Goal: Task Accomplishment & Management: Complete application form

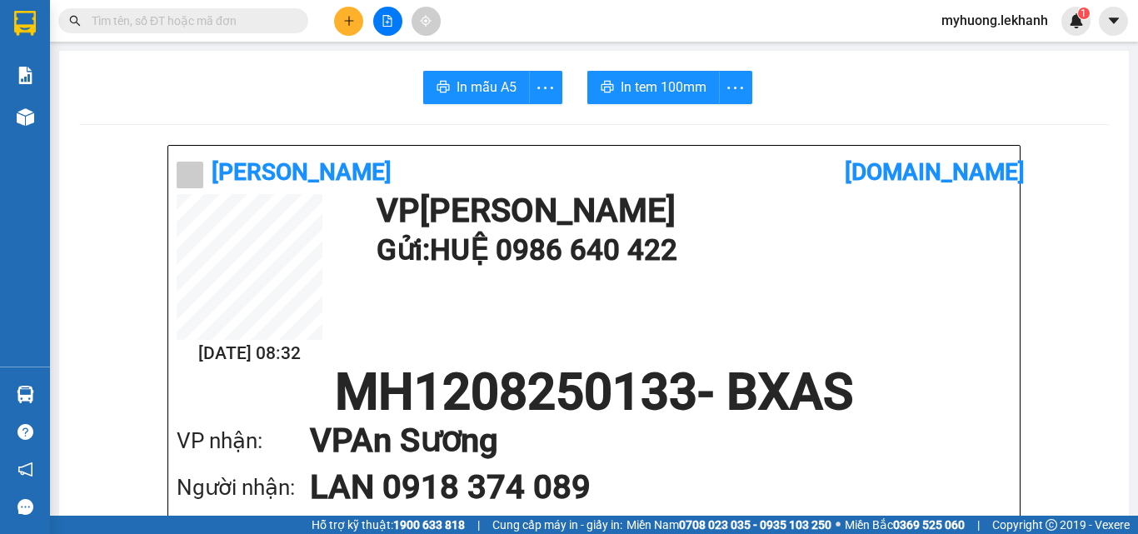
click at [359, 21] on button at bounding box center [348, 21] width 29 height 29
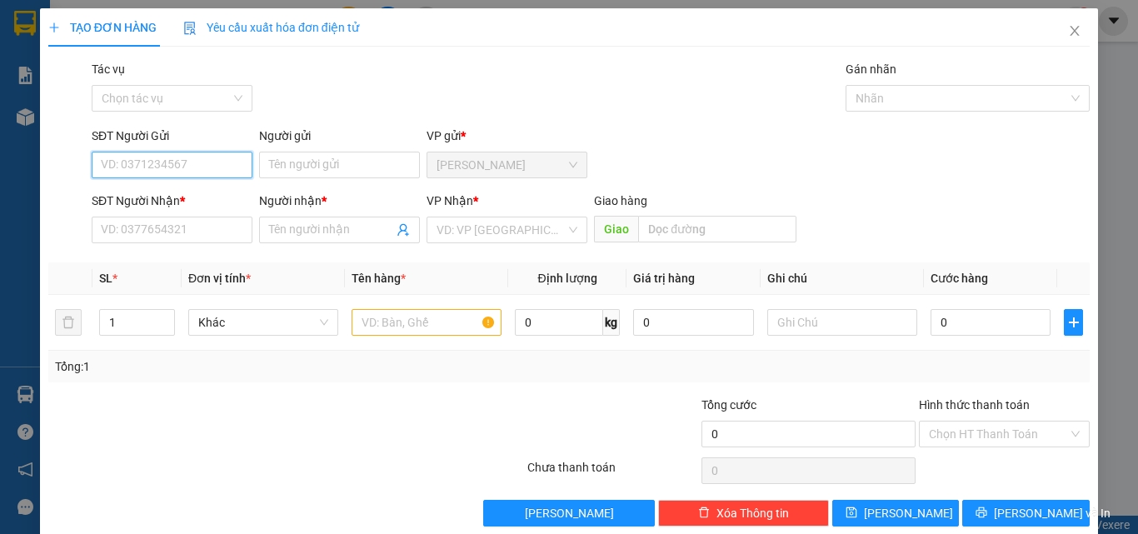
click at [123, 162] on input "SĐT Người Gửi" at bounding box center [172, 165] width 161 height 27
click at [164, 196] on div "0913955070 - mãng" at bounding box center [170, 198] width 139 height 18
type input "0913955070"
type input "mãng"
type input "0909899274"
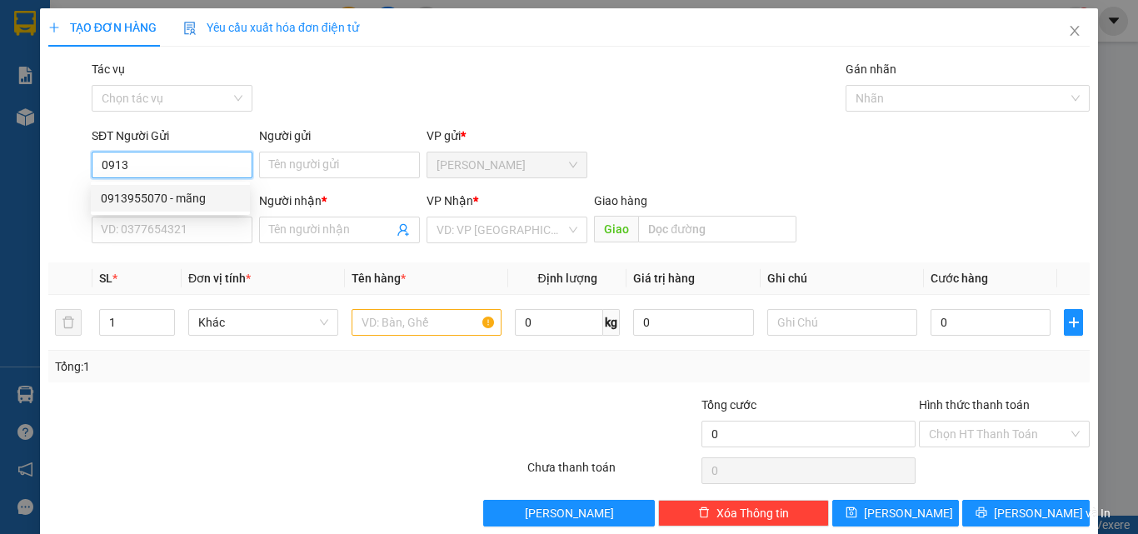
type input "huong vicap"
type input "40.000"
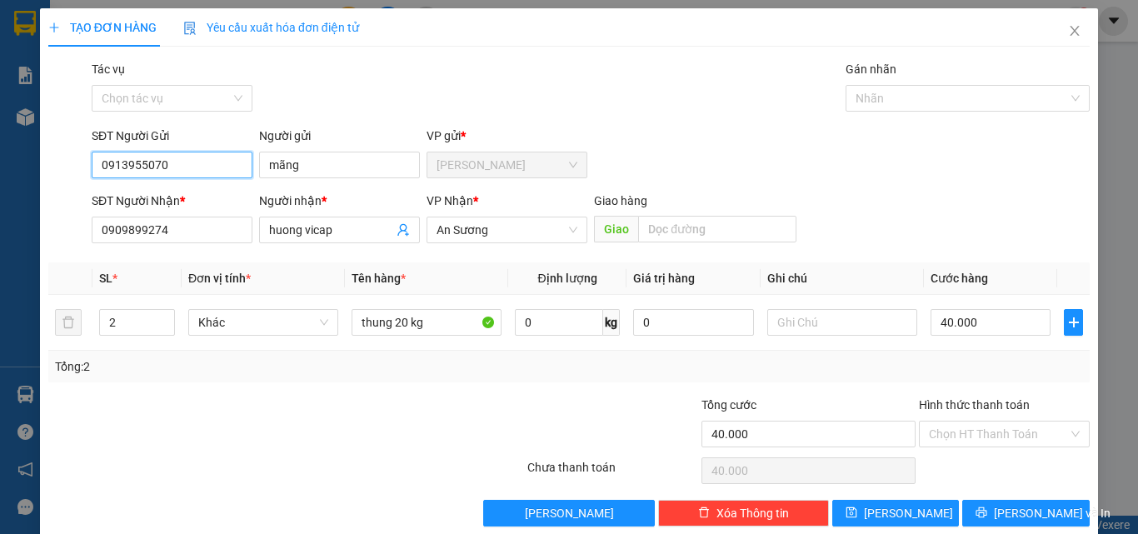
scroll to position [25, 0]
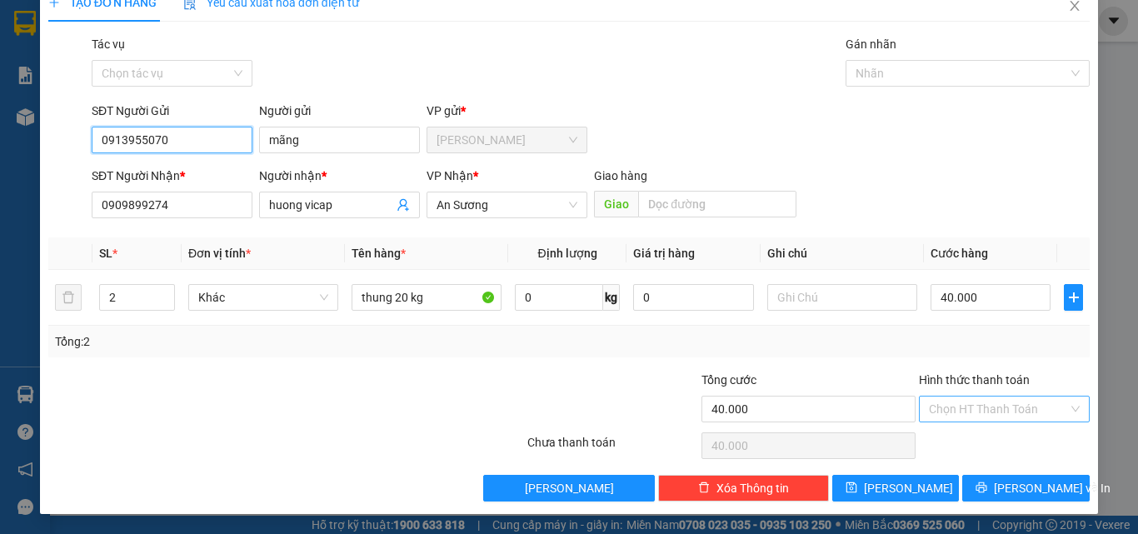
type input "0913955070"
click at [958, 410] on input "Hình thức thanh toán" at bounding box center [998, 408] width 139 height 25
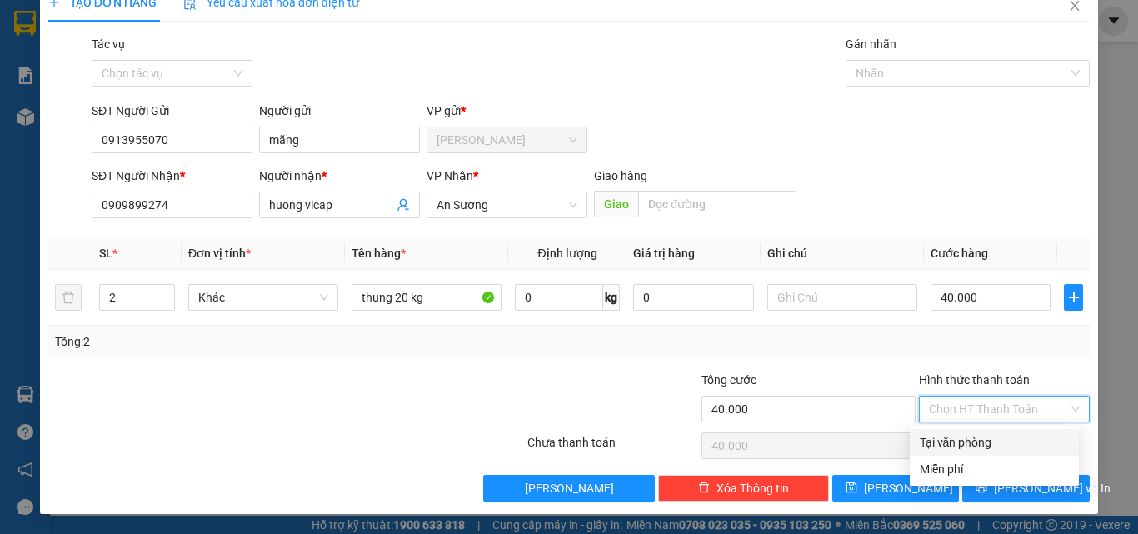
click at [954, 446] on div "Tại văn phòng" at bounding box center [994, 442] width 149 height 18
type input "0"
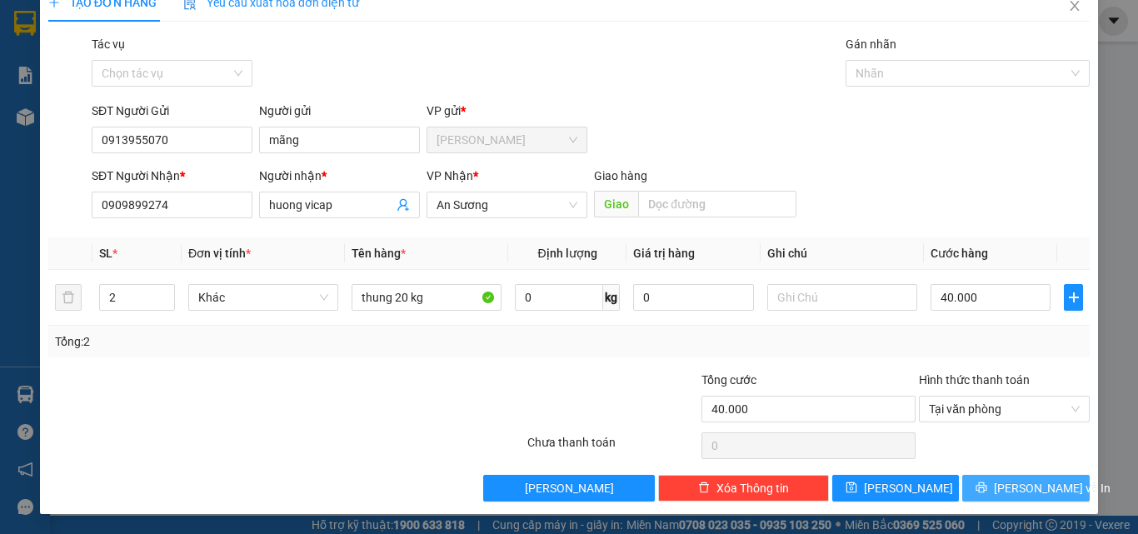
click at [971, 491] on button "[PERSON_NAME] và In" at bounding box center [1025, 488] width 127 height 27
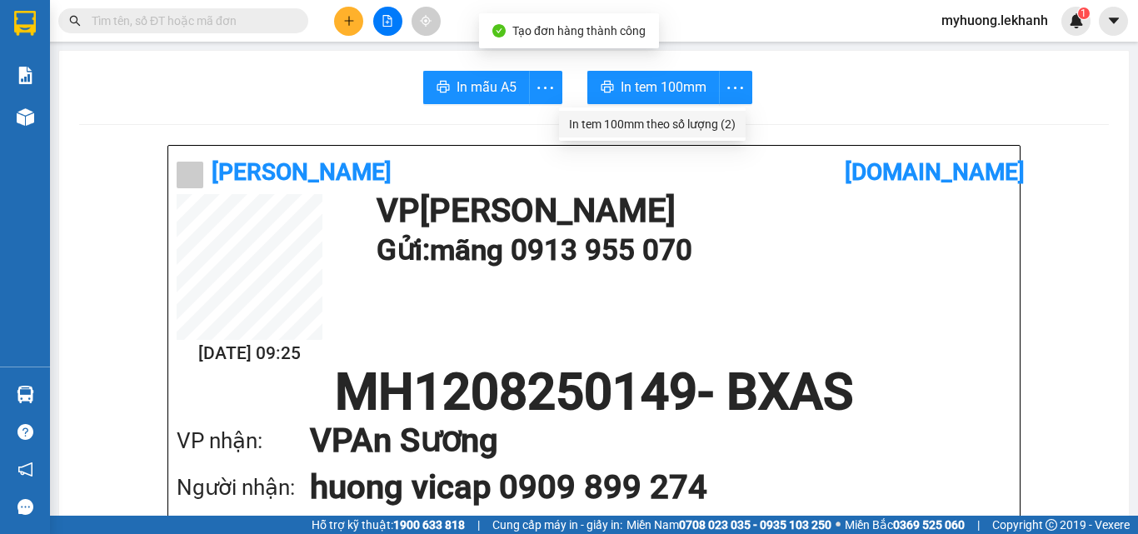
click at [704, 115] on div "In tem 100mm theo số lượng (2)" at bounding box center [652, 124] width 167 height 18
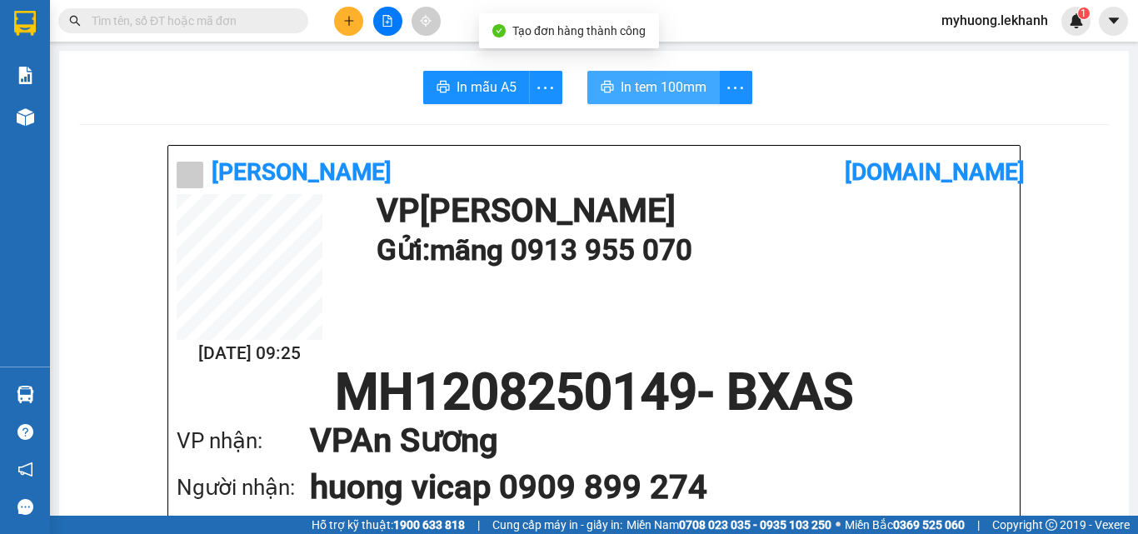
click at [657, 91] on span "In tem 100mm" at bounding box center [664, 87] width 86 height 21
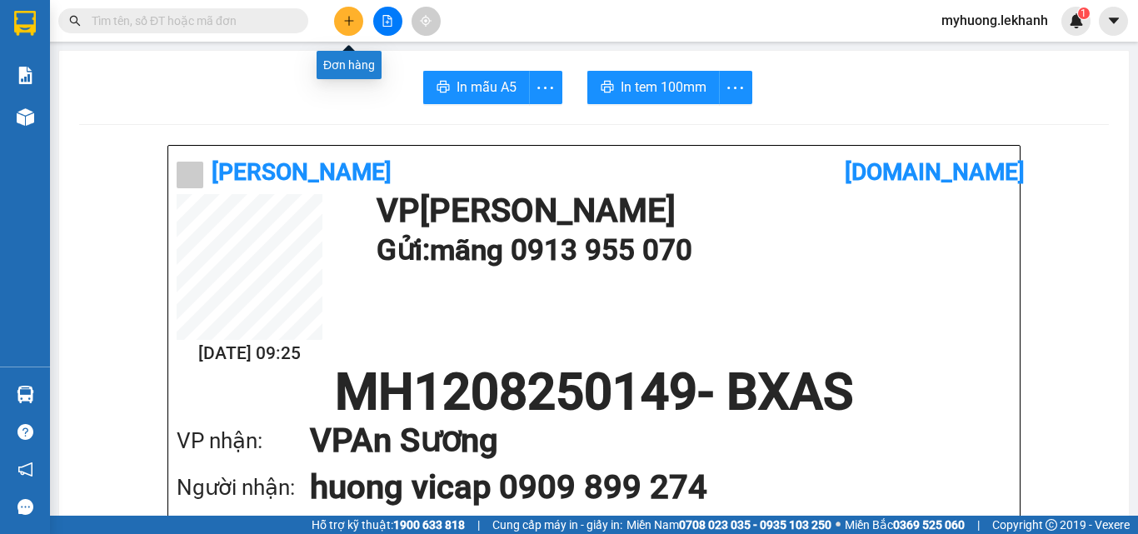
click at [353, 22] on icon "plus" at bounding box center [349, 21] width 12 height 12
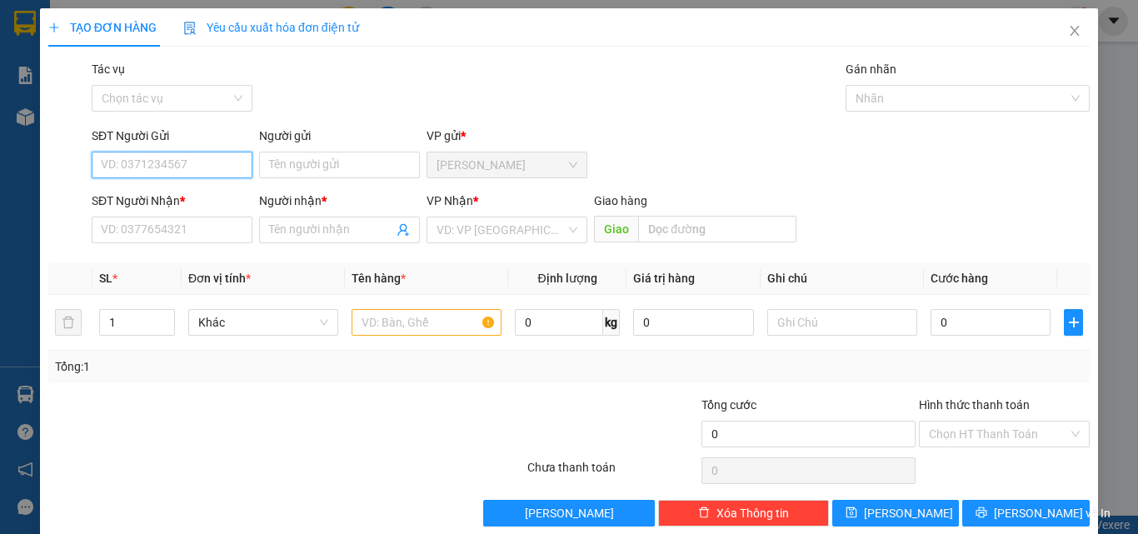
click at [152, 167] on input "SĐT Người Gửi" at bounding box center [172, 165] width 161 height 27
click at [167, 198] on div "0387769271 - [PERSON_NAME]" at bounding box center [183, 198] width 164 height 18
type input "0387769271"
type input "[PERSON_NAME]"
type input "0783268071"
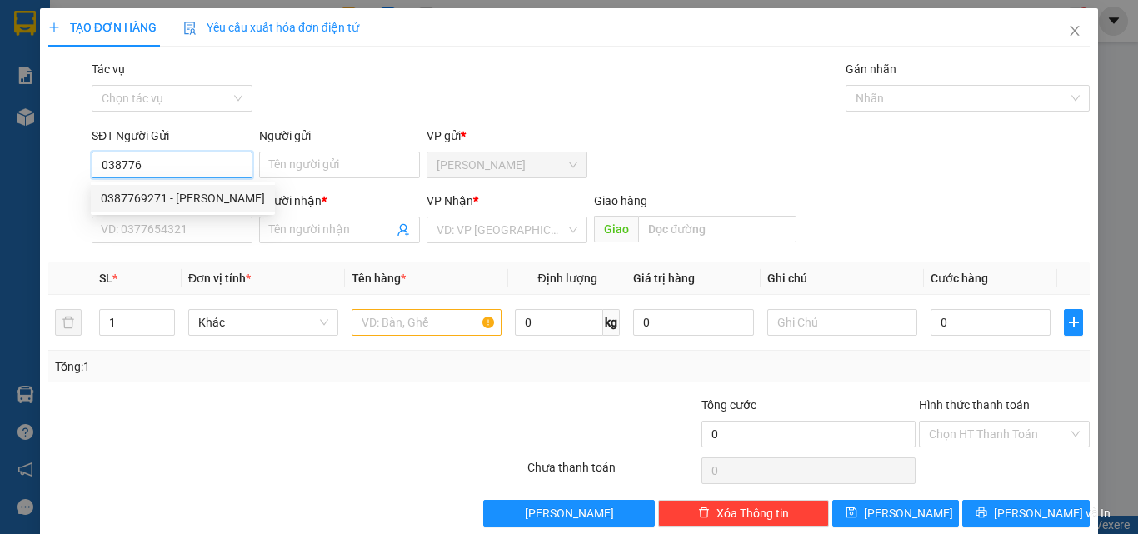
type input "hưng"
type input "30.000"
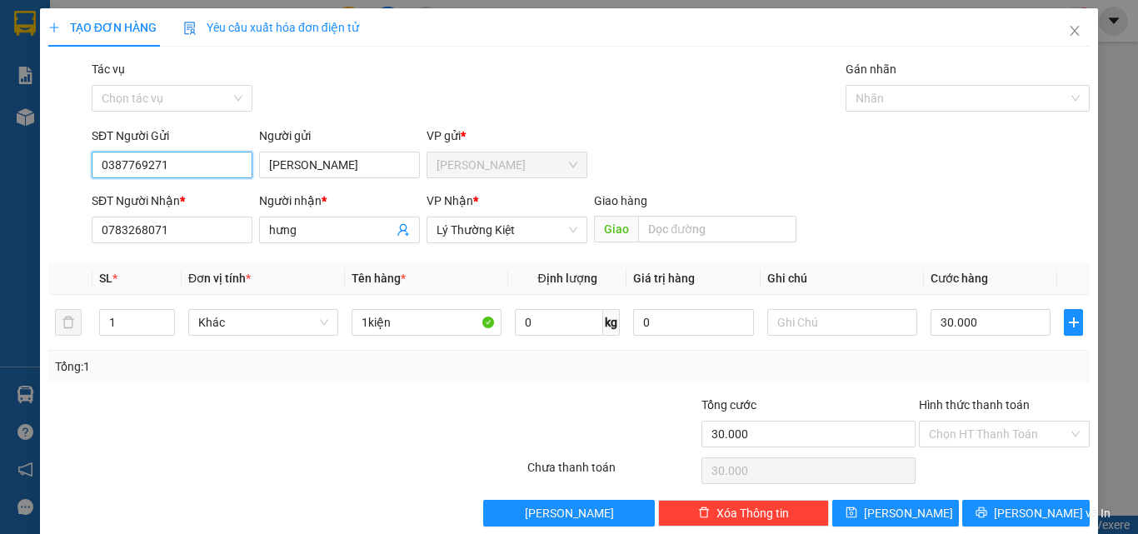
type input "0387769271"
click at [226, 245] on div "SĐT Người Nhận * 0783268071" at bounding box center [172, 221] width 161 height 58
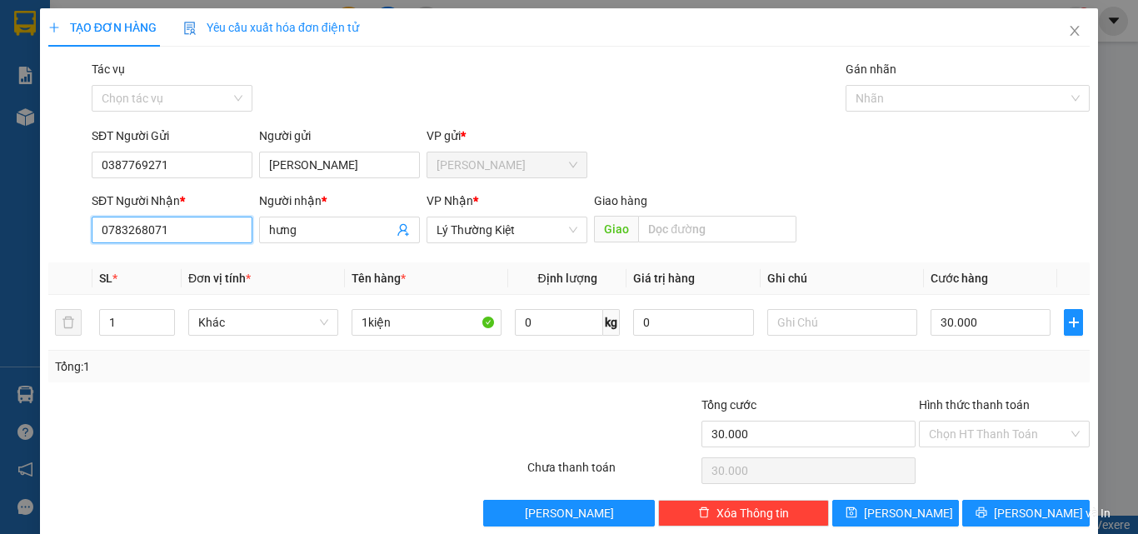
click at [224, 231] on input "0783268071" at bounding box center [172, 230] width 161 height 27
type input "0"
type input "0941350188"
click at [334, 232] on input "hưng" at bounding box center [331, 230] width 124 height 18
type input "h"
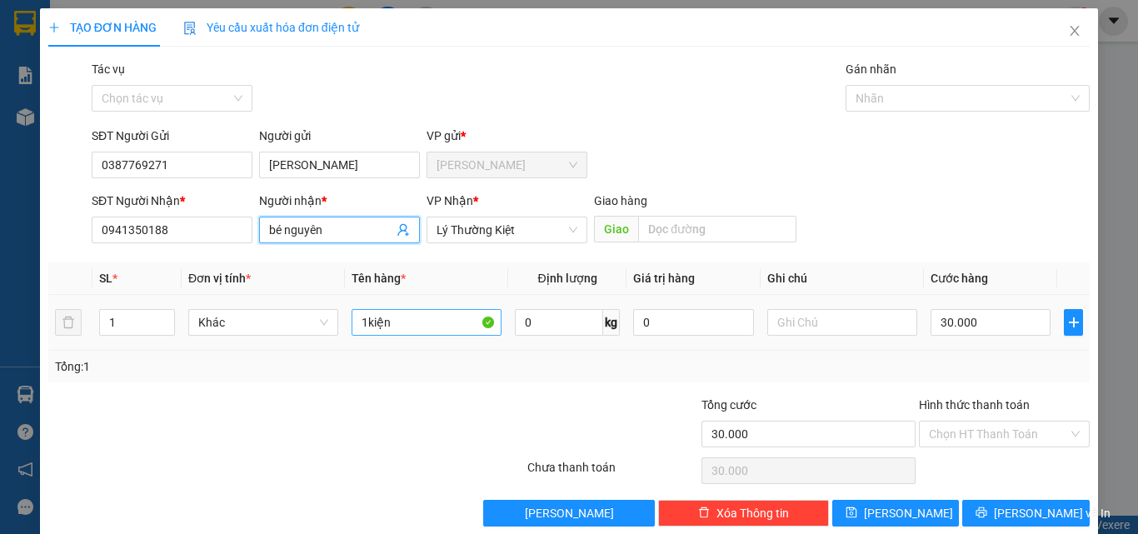
type input "bé nguyên"
click at [411, 318] on input "1kiện" at bounding box center [426, 322] width 150 height 27
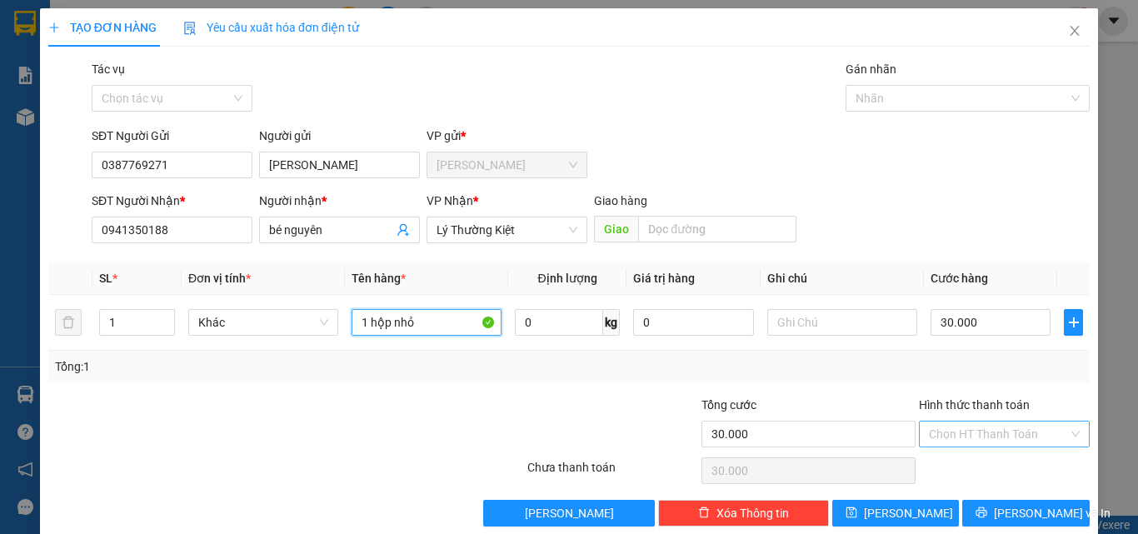
type input "1 hộp nhỏ"
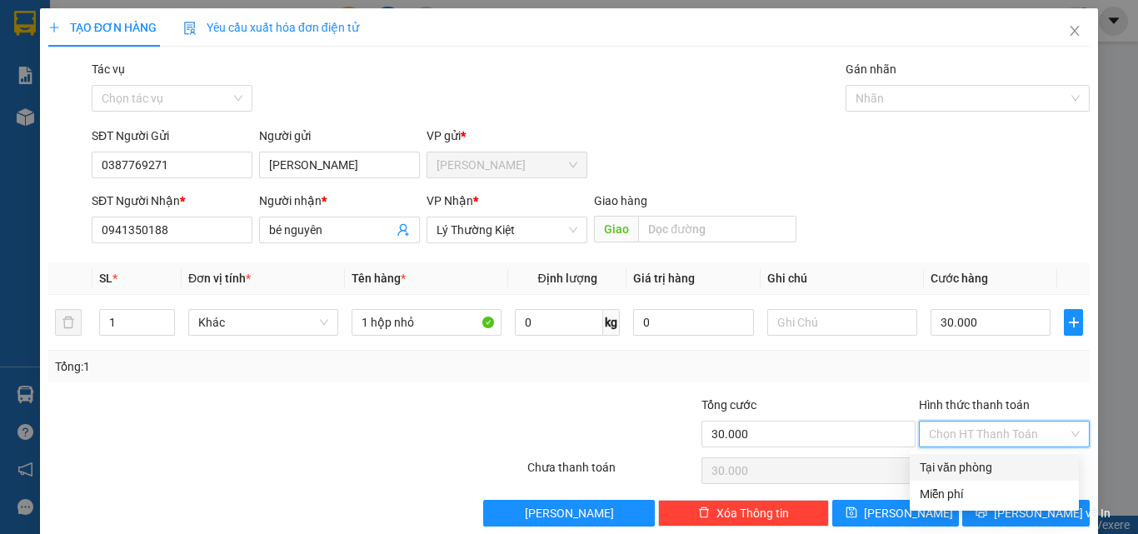
click at [964, 436] on input "Hình thức thanh toán" at bounding box center [998, 433] width 139 height 25
click at [969, 466] on div "Tại văn phòng" at bounding box center [994, 467] width 149 height 18
type input "0"
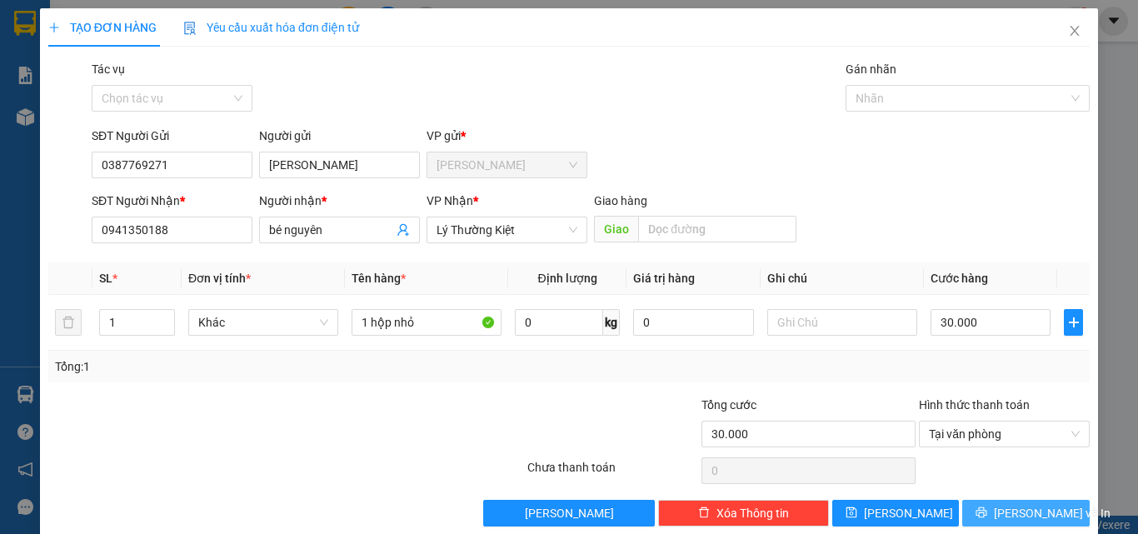
click at [987, 510] on icon "printer" at bounding box center [981, 512] width 12 height 12
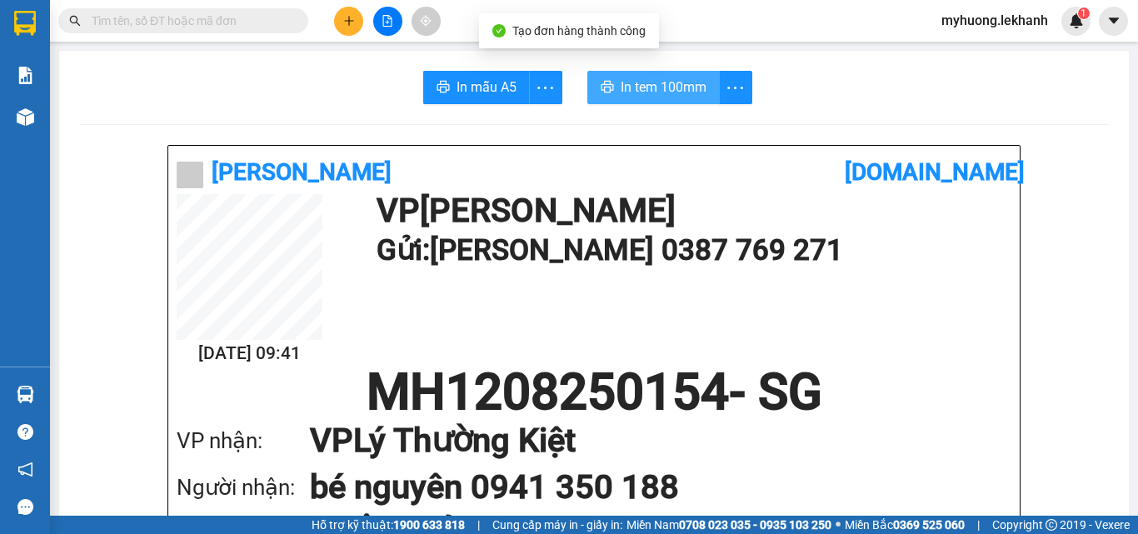
click at [621, 83] on span "In tem 100mm" at bounding box center [664, 87] width 86 height 21
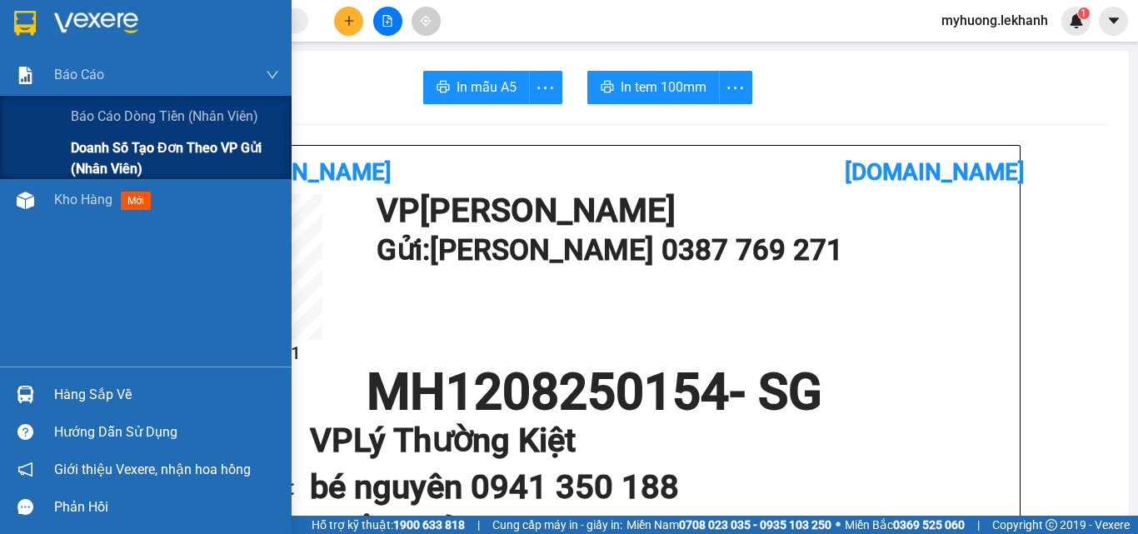
click at [97, 142] on span "Doanh số tạo đơn theo VP gửi (nhân viên)" at bounding box center [175, 158] width 208 height 42
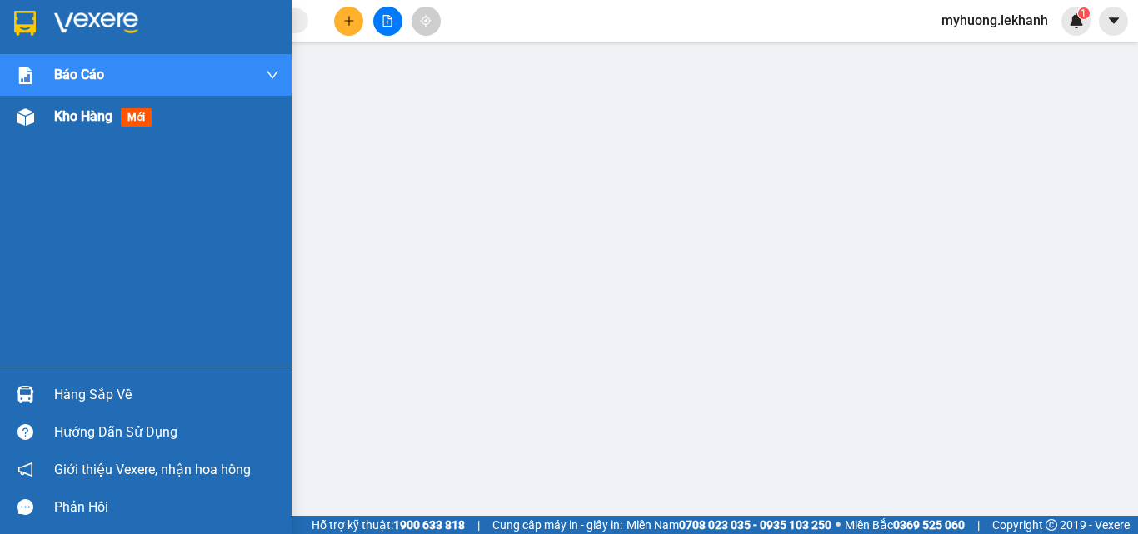
click at [79, 121] on span "Kho hàng" at bounding box center [83, 116] width 58 height 16
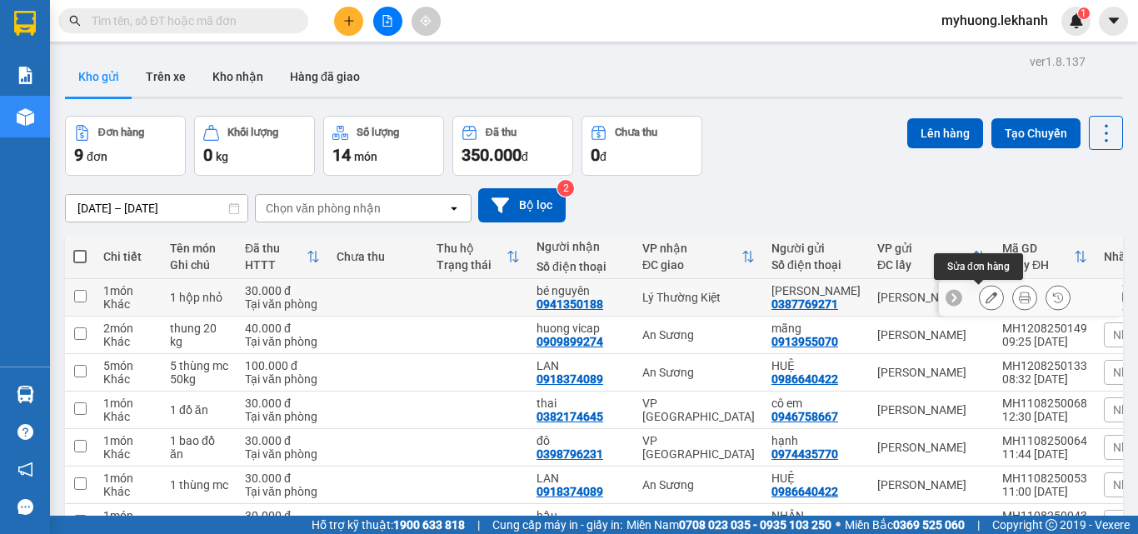
click at [985, 296] on icon at bounding box center [991, 298] width 12 height 12
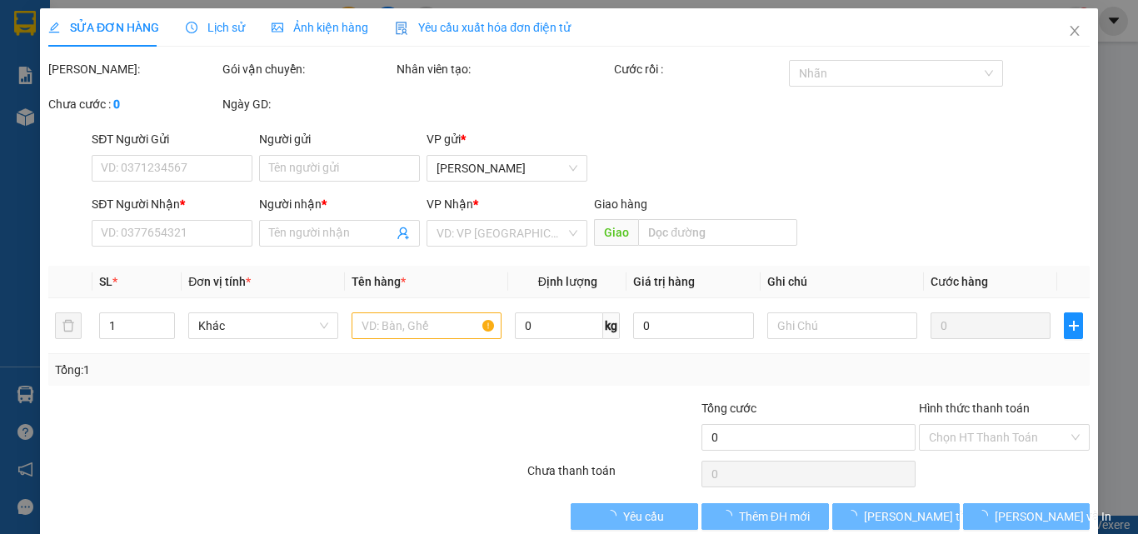
type input "0387769271"
type input "[PERSON_NAME]"
type input "0941350188"
type input "bé nguyên"
type input "30.000"
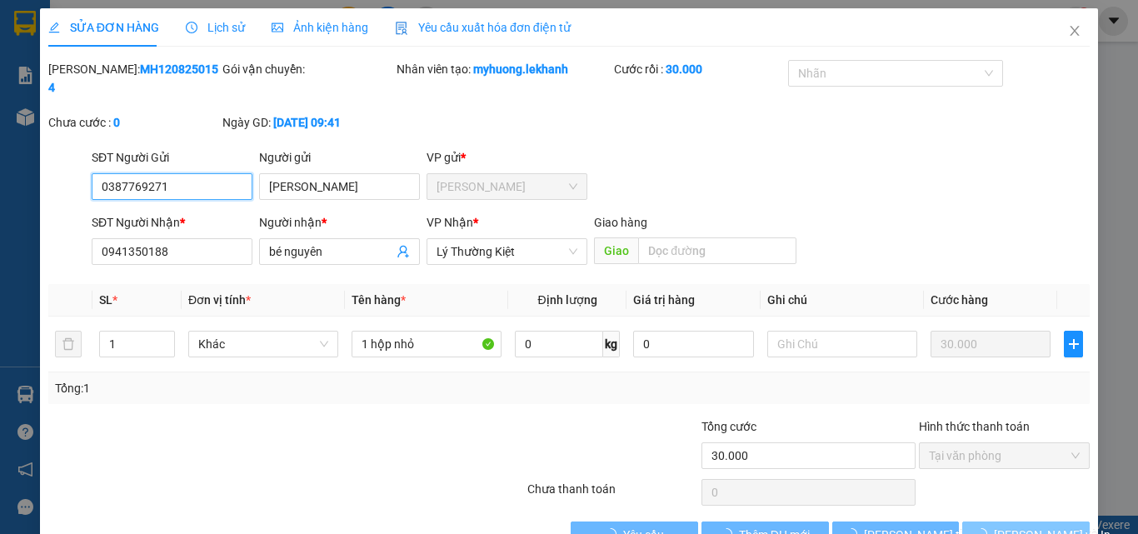
scroll to position [28, 0]
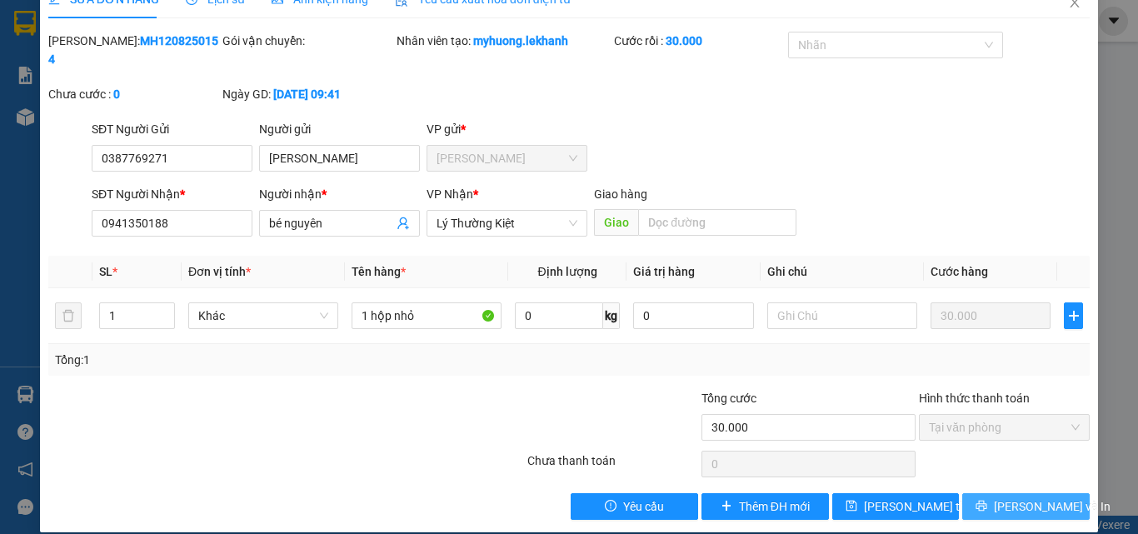
click at [1034, 497] on span "[PERSON_NAME] và In" at bounding box center [1052, 506] width 117 height 18
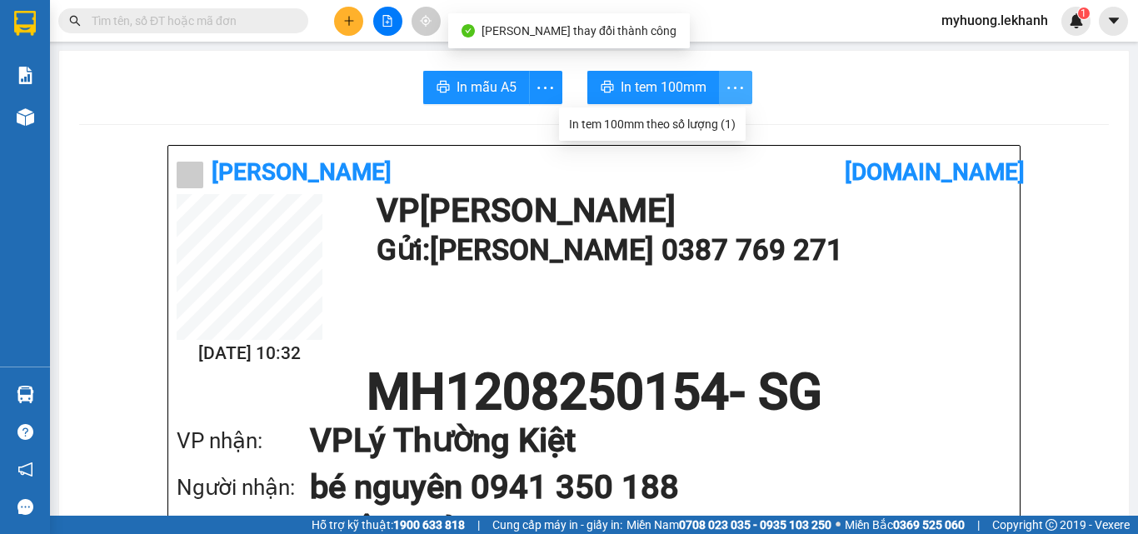
click at [727, 76] on button "button" at bounding box center [735, 87] width 33 height 33
click at [725, 122] on div "In tem 100mm theo số lượng (1)" at bounding box center [652, 124] width 167 height 18
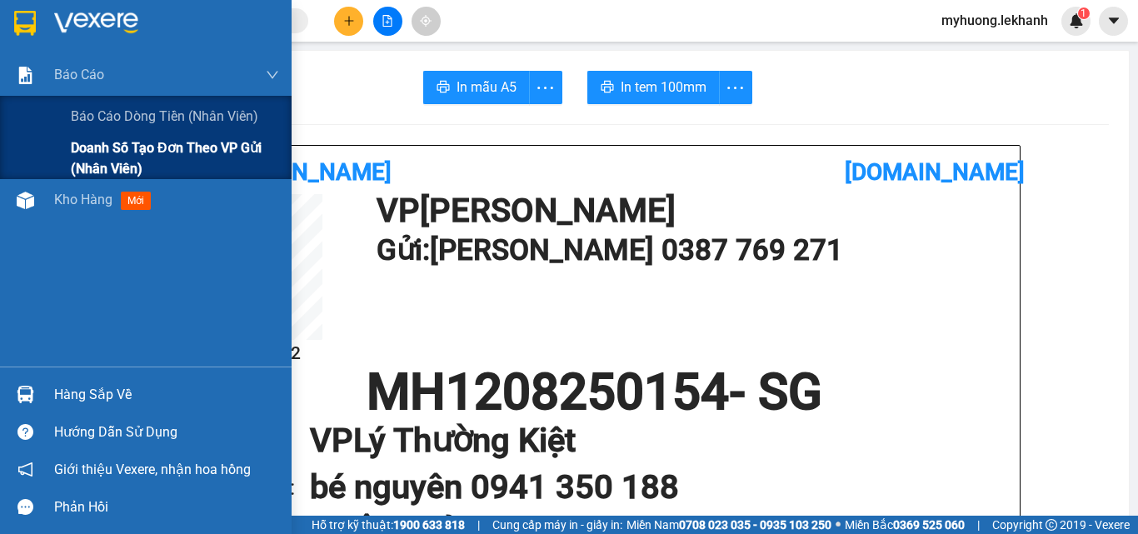
click at [81, 155] on span "Doanh số tạo đơn theo VP gửi (nhân viên)" at bounding box center [175, 158] width 208 height 42
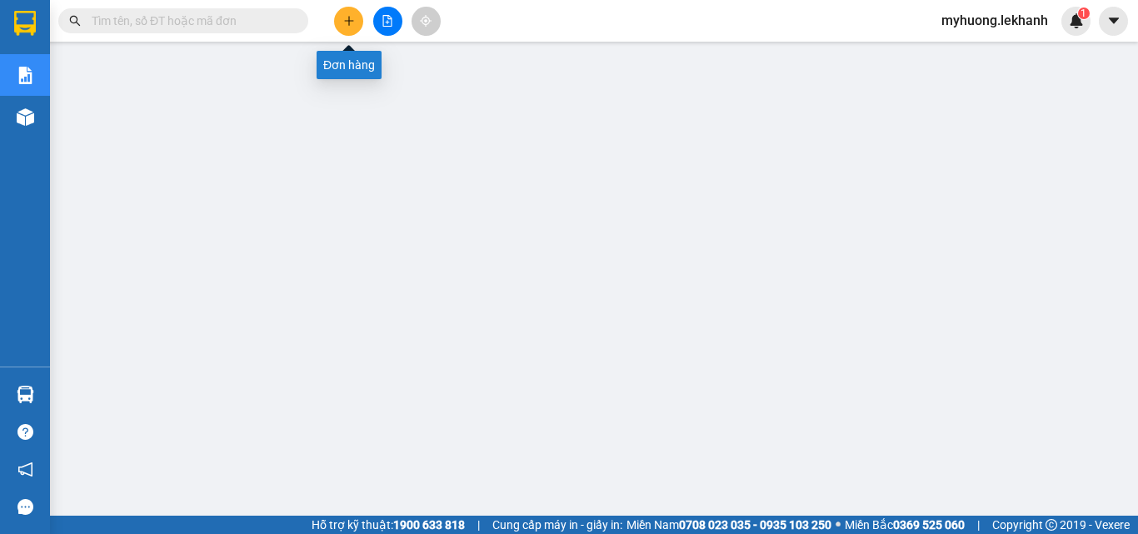
click at [348, 12] on button at bounding box center [348, 21] width 29 height 29
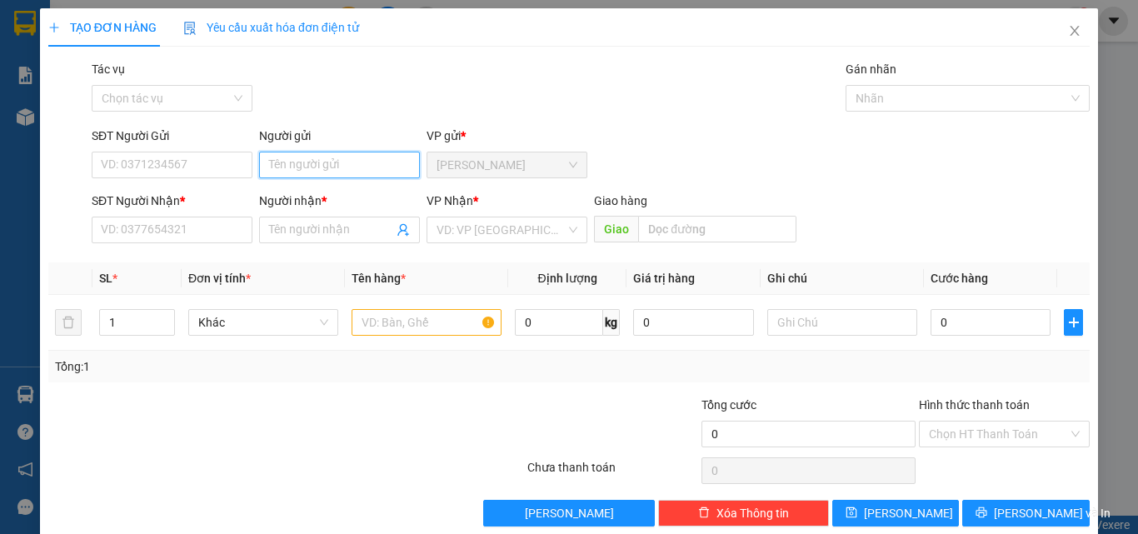
click at [387, 163] on input "Người gửi" at bounding box center [339, 165] width 161 height 27
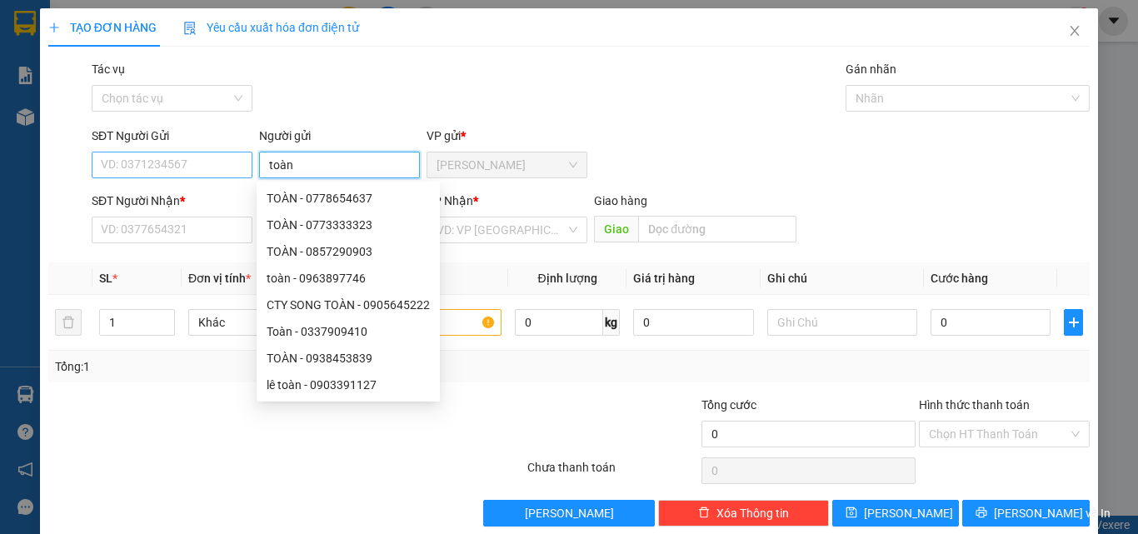
type input "toàn"
click at [186, 168] on input "SĐT Người Gửi" at bounding box center [172, 165] width 161 height 27
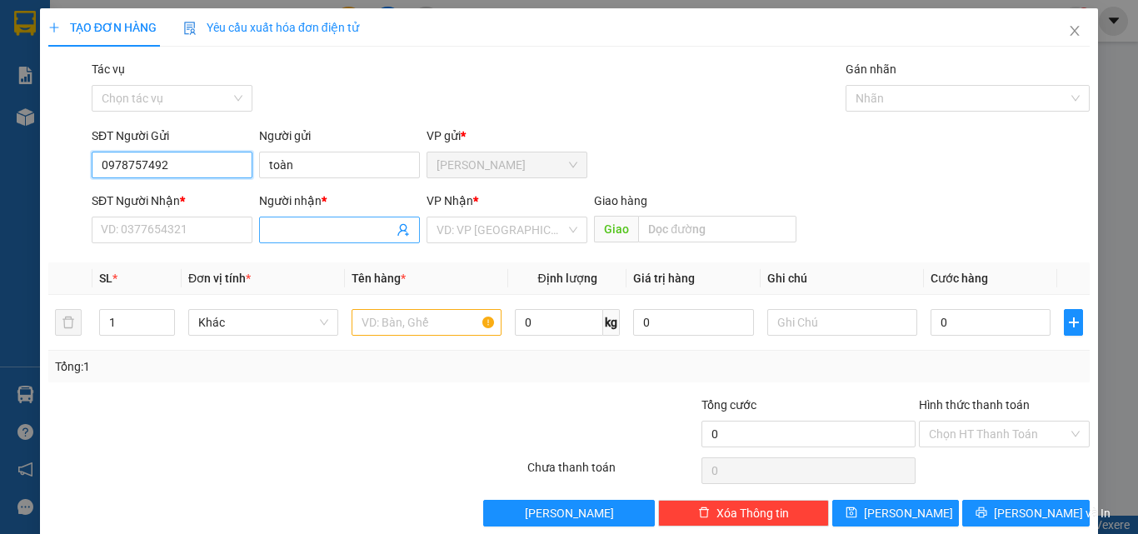
type input "0978757492"
click at [335, 229] on input "Người nhận *" at bounding box center [331, 230] width 124 height 18
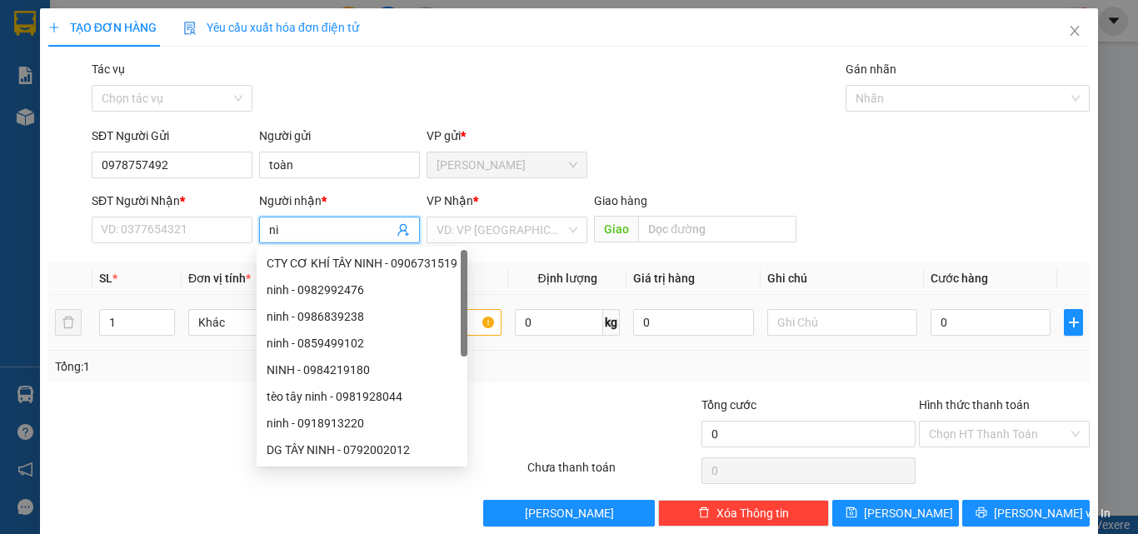
type input "n"
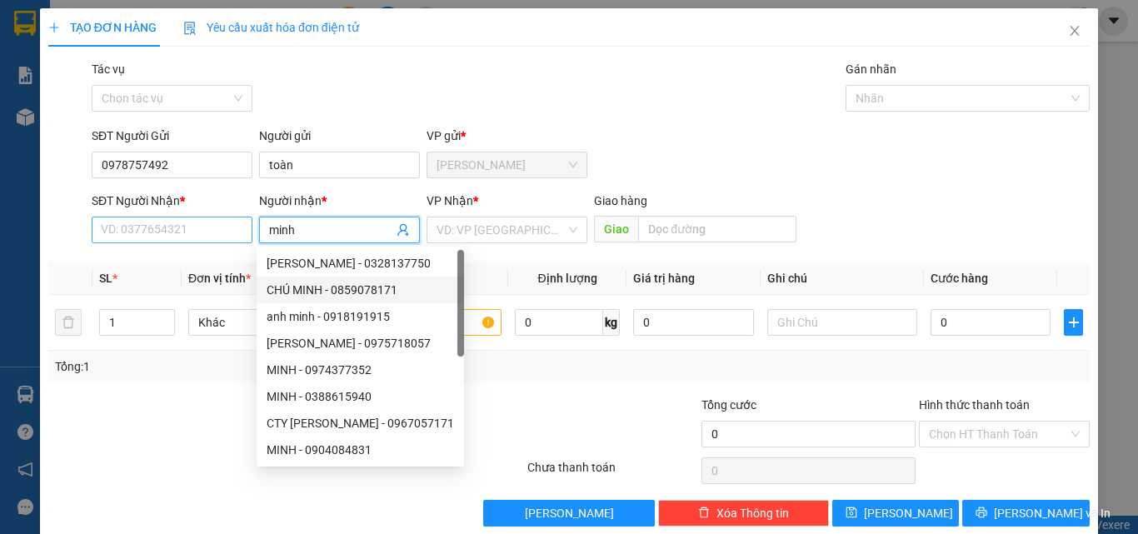
type input "minh"
click at [132, 228] on input "SĐT Người Nhận *" at bounding box center [172, 230] width 161 height 27
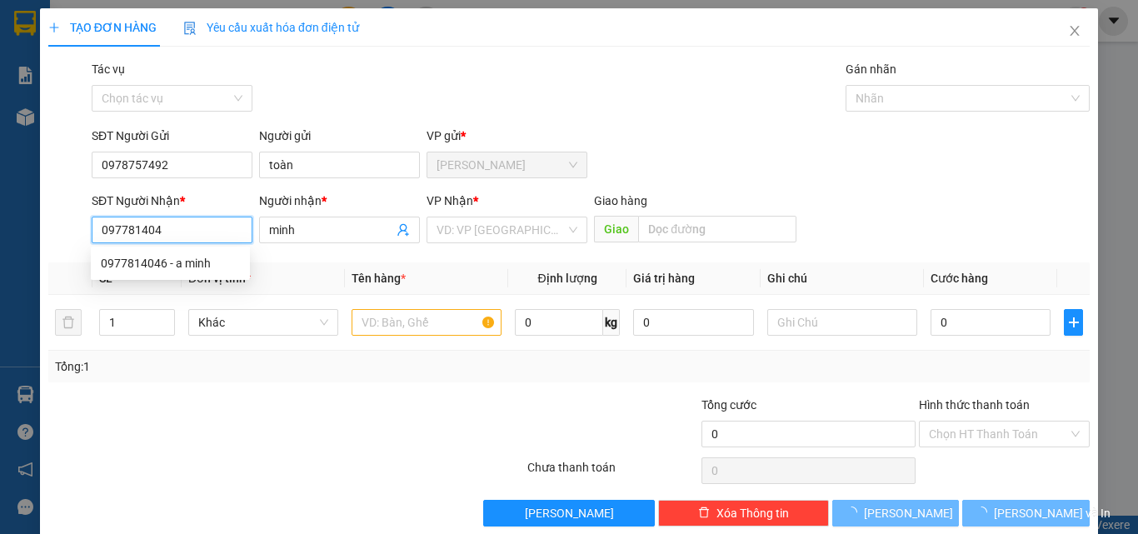
type input "0977814046"
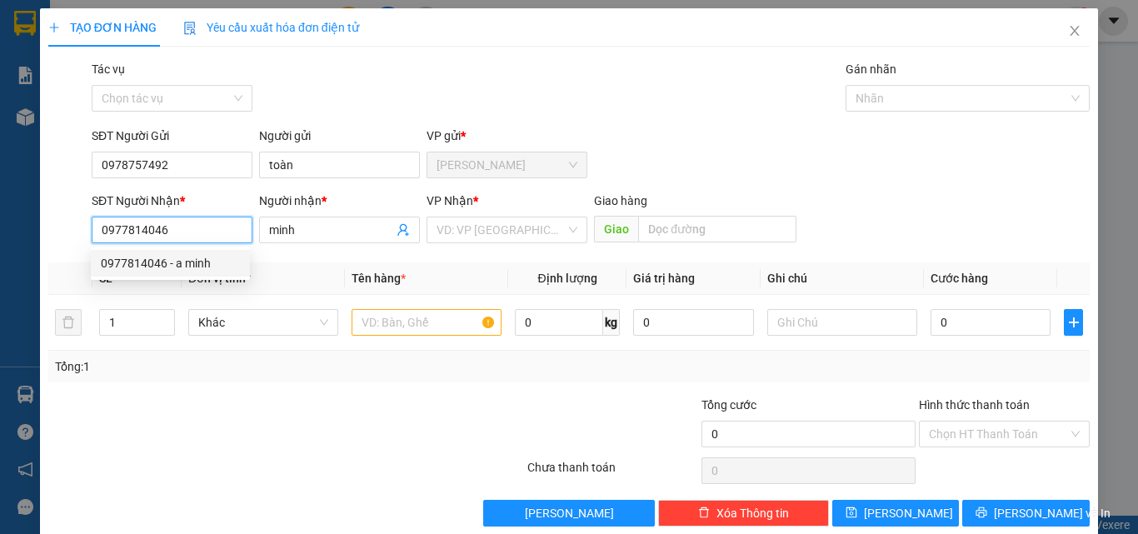
click at [135, 274] on div "0977814046 - a minh" at bounding box center [170, 263] width 159 height 27
type input "a minh"
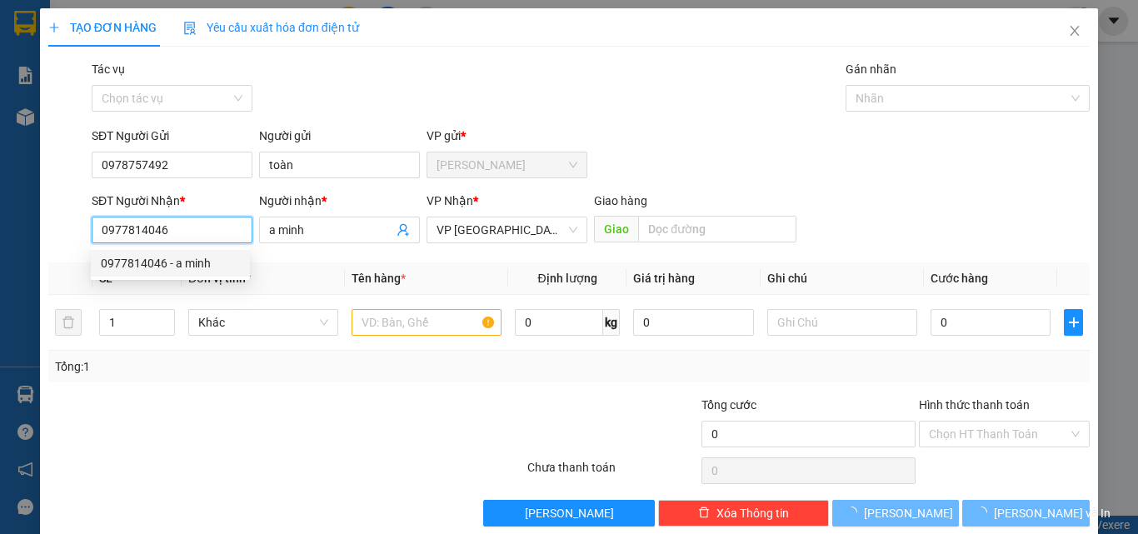
type input "180.000"
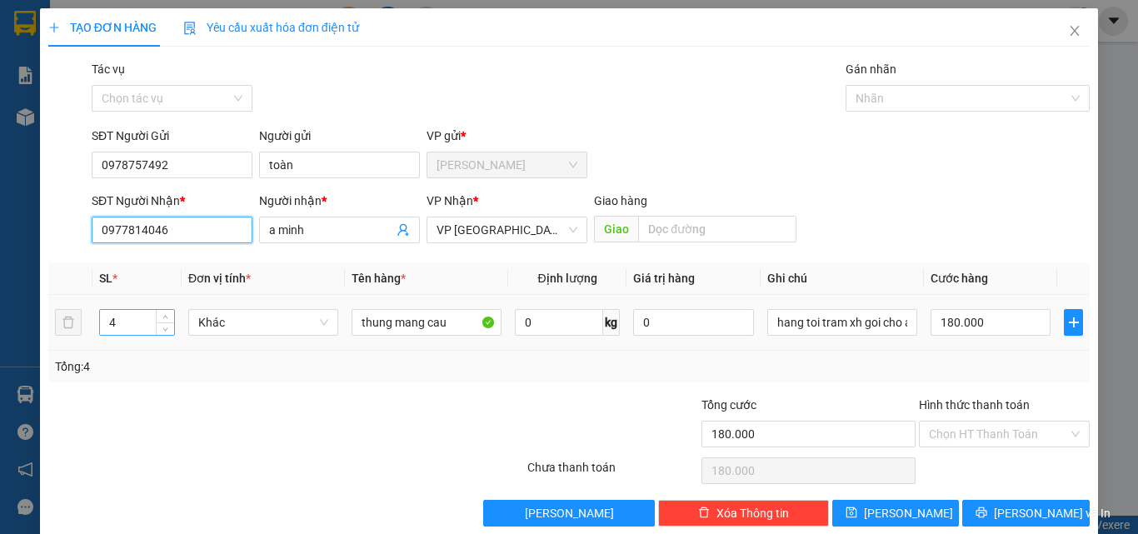
type input "0977814046"
click at [128, 327] on input "4" at bounding box center [137, 322] width 74 height 25
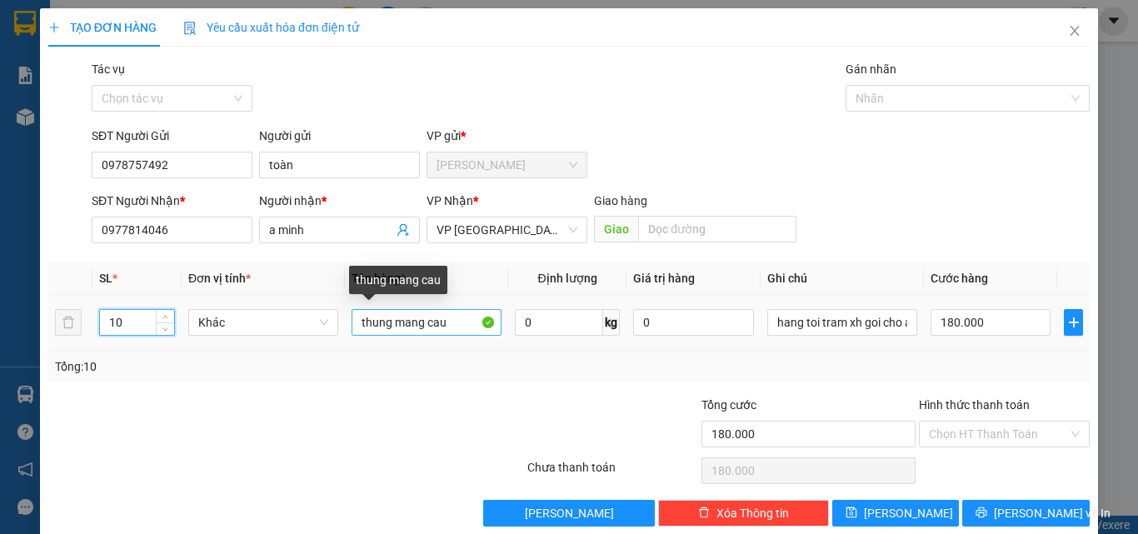
type input "10"
click at [360, 326] on input "thung mang cau" at bounding box center [426, 322] width 150 height 27
click at [459, 326] on input "10 thung mang cau" at bounding box center [426, 322] width 150 height 27
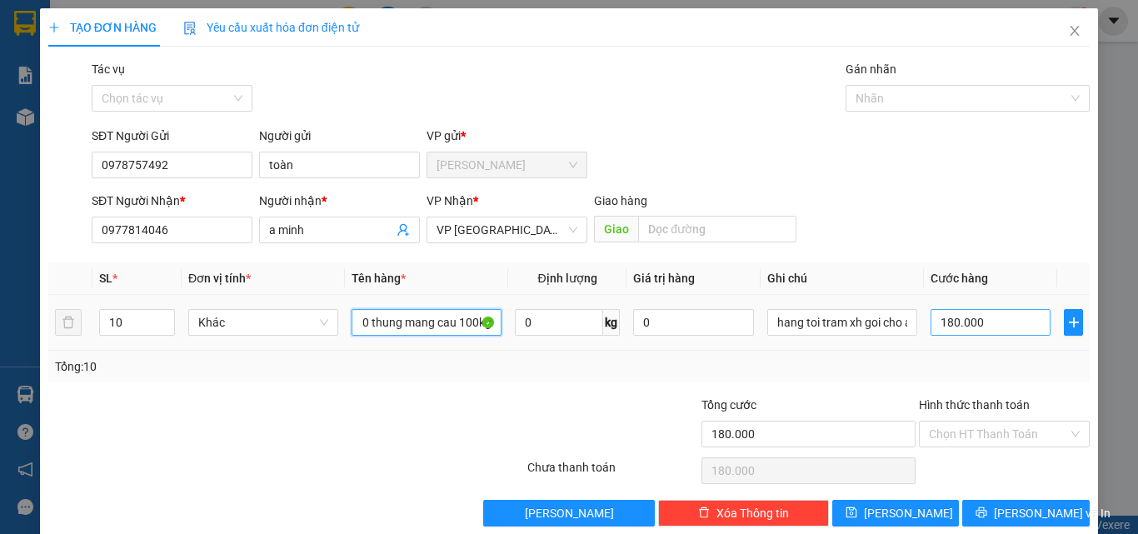
type input "10 thung mang cau 100kg"
click at [977, 315] on input "180.000" at bounding box center [990, 322] width 120 height 27
type input "2"
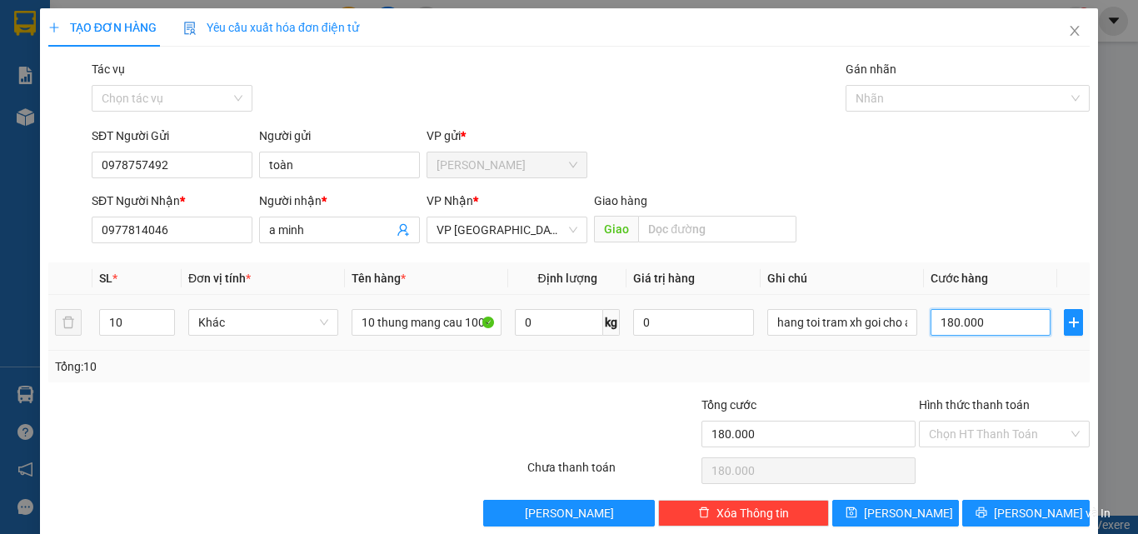
type input "2"
type input "20"
type input "200"
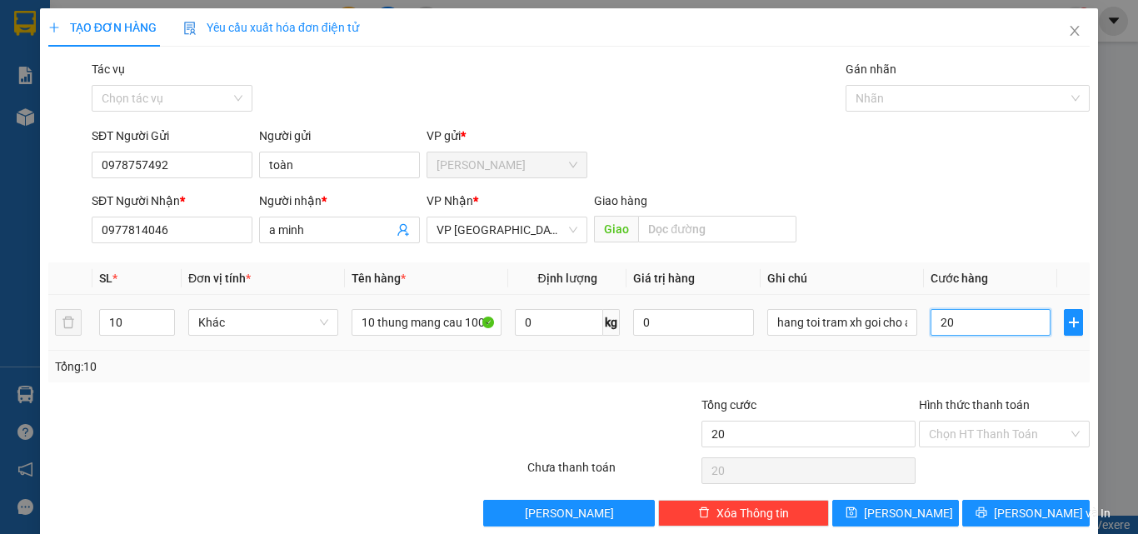
type input "200"
type input "200.000"
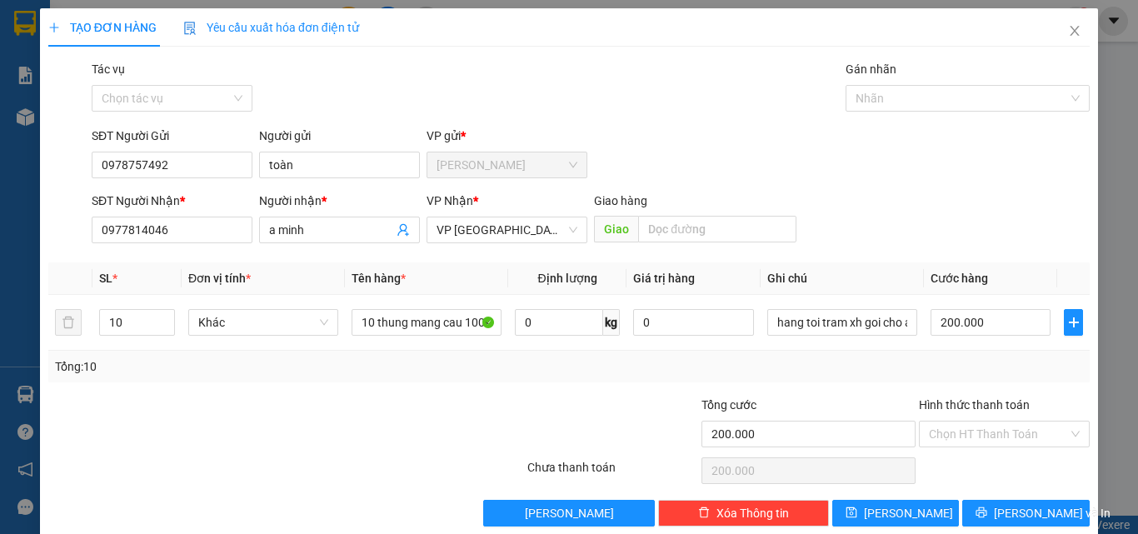
click at [838, 361] on div "Tổng: 10" at bounding box center [569, 366] width 1028 height 18
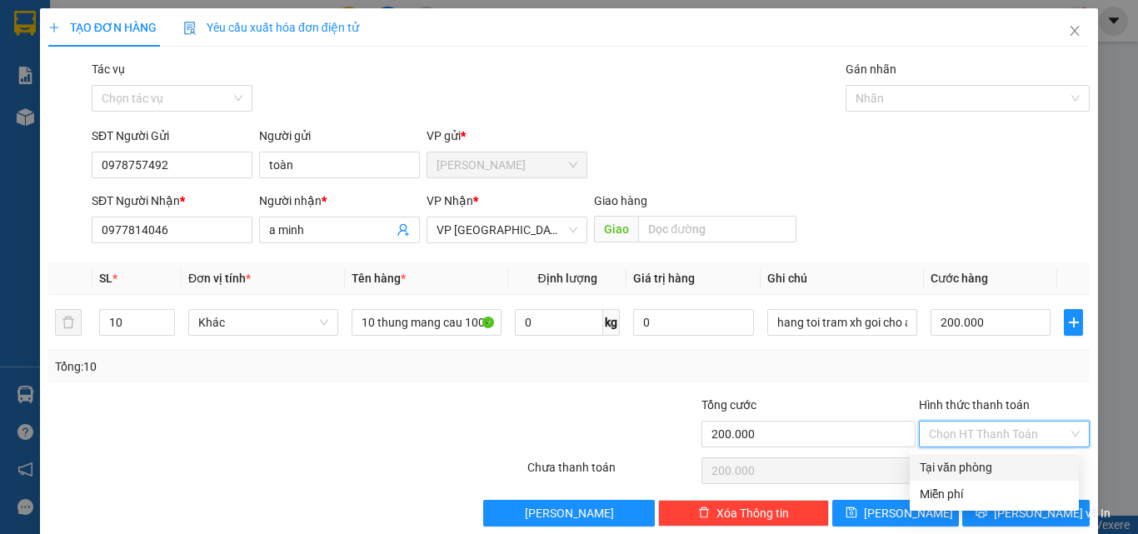
click at [1019, 426] on input "Hình thức thanh toán" at bounding box center [998, 433] width 139 height 25
click at [973, 472] on div "Tại văn phòng" at bounding box center [994, 467] width 149 height 18
type input "0"
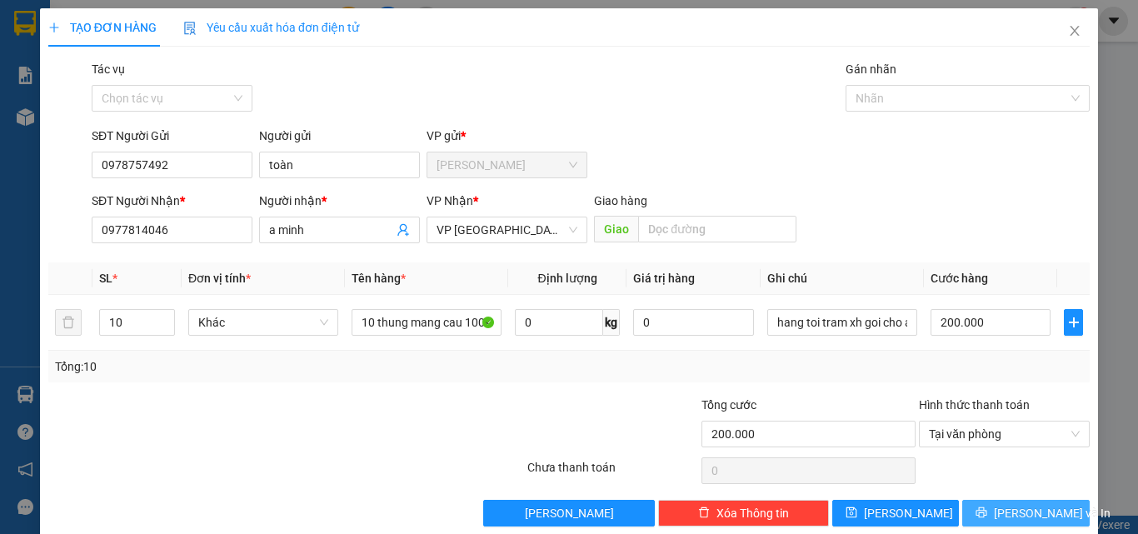
click at [1012, 520] on span "[PERSON_NAME] và In" at bounding box center [1052, 513] width 117 height 18
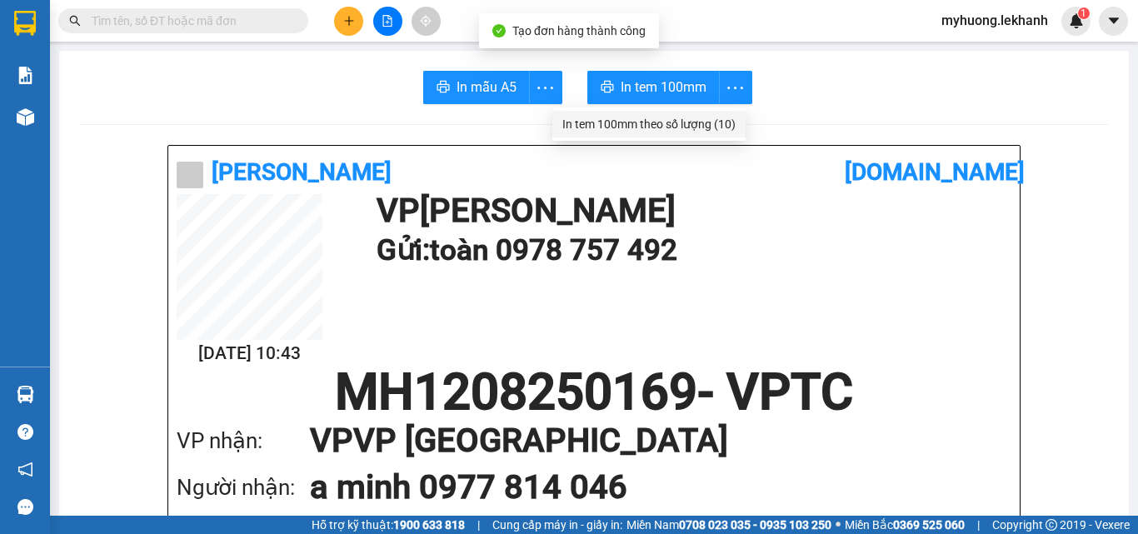
click at [728, 129] on div "In tem 100mm theo số lượng (10)" at bounding box center [648, 124] width 173 height 18
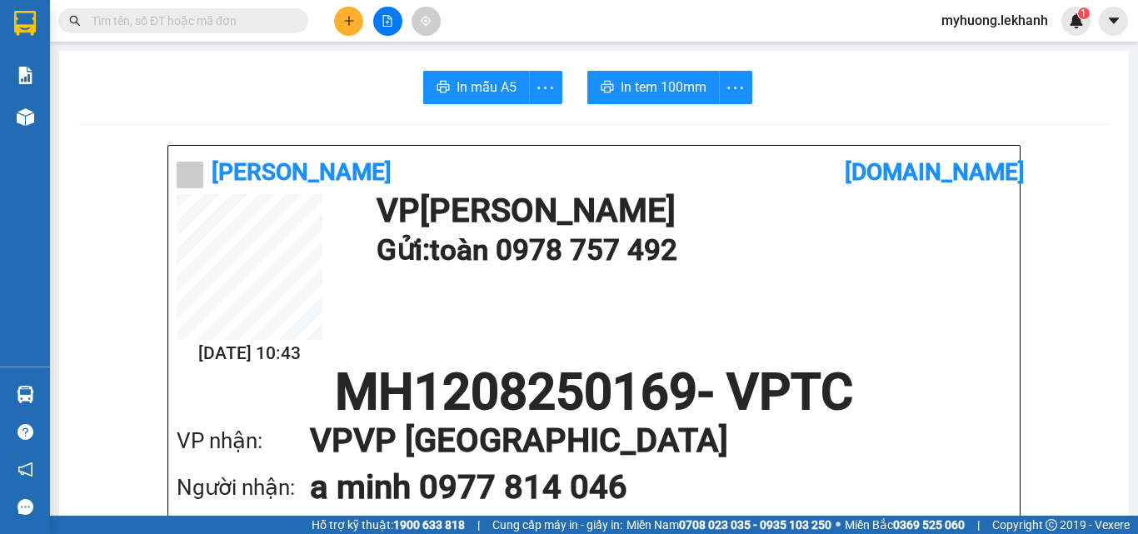
click at [369, 19] on div at bounding box center [387, 21] width 125 height 29
click at [351, 23] on icon "plus" at bounding box center [349, 21] width 12 height 12
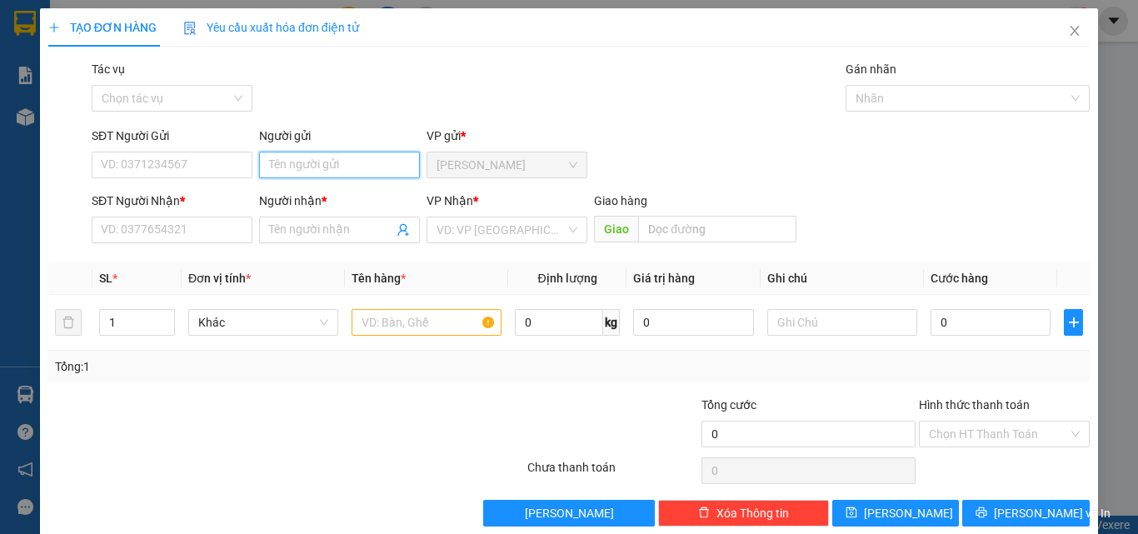
click at [328, 171] on input "Người gửi" at bounding box center [339, 165] width 161 height 27
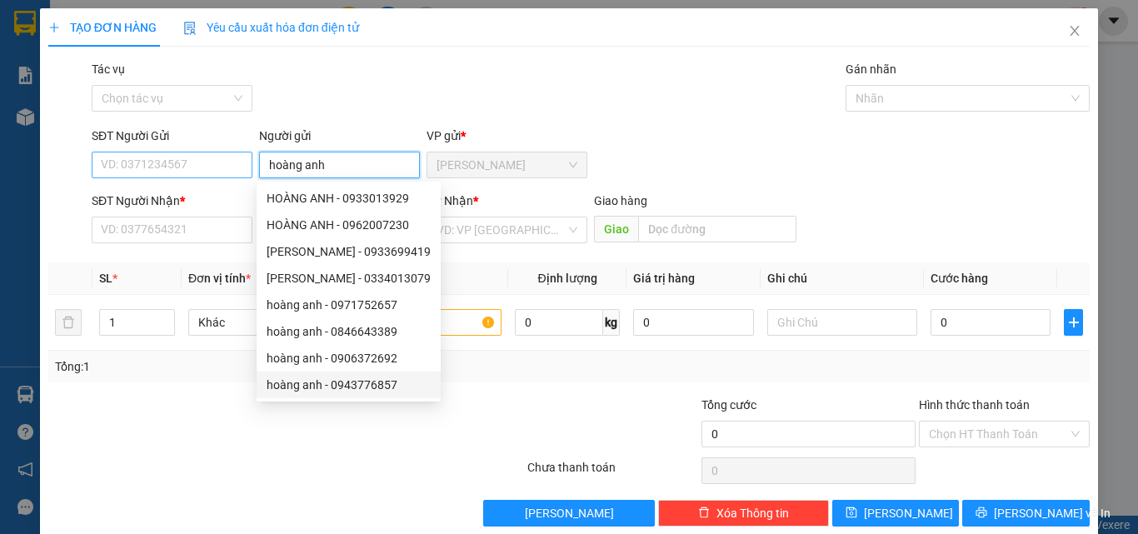
type input "hoàng anh"
click at [132, 172] on input "SĐT Người Gửi" at bounding box center [172, 165] width 161 height 27
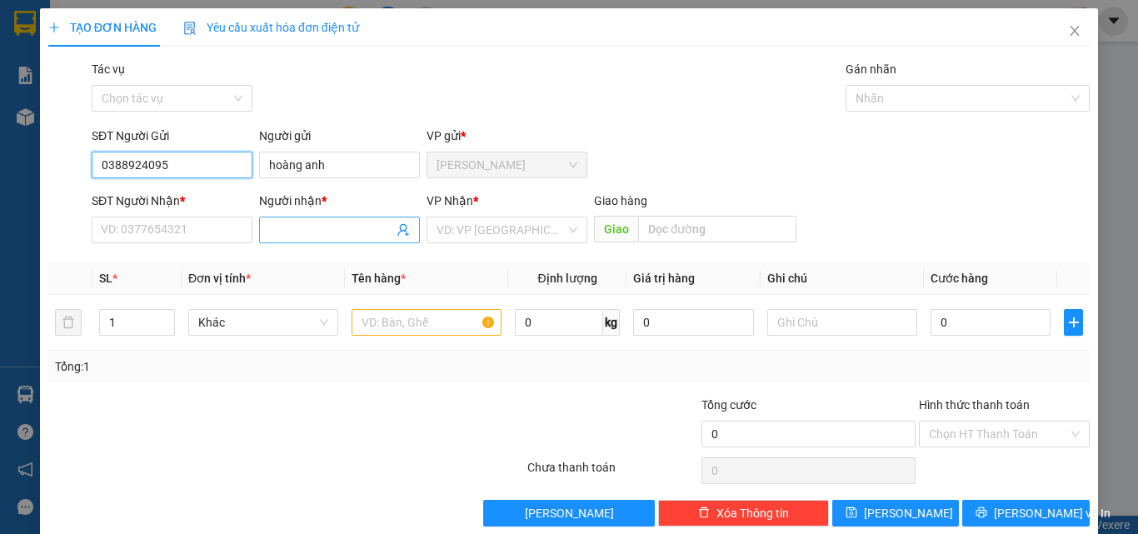
type input "0388924095"
click at [326, 224] on input "Người nhận *" at bounding box center [331, 230] width 124 height 18
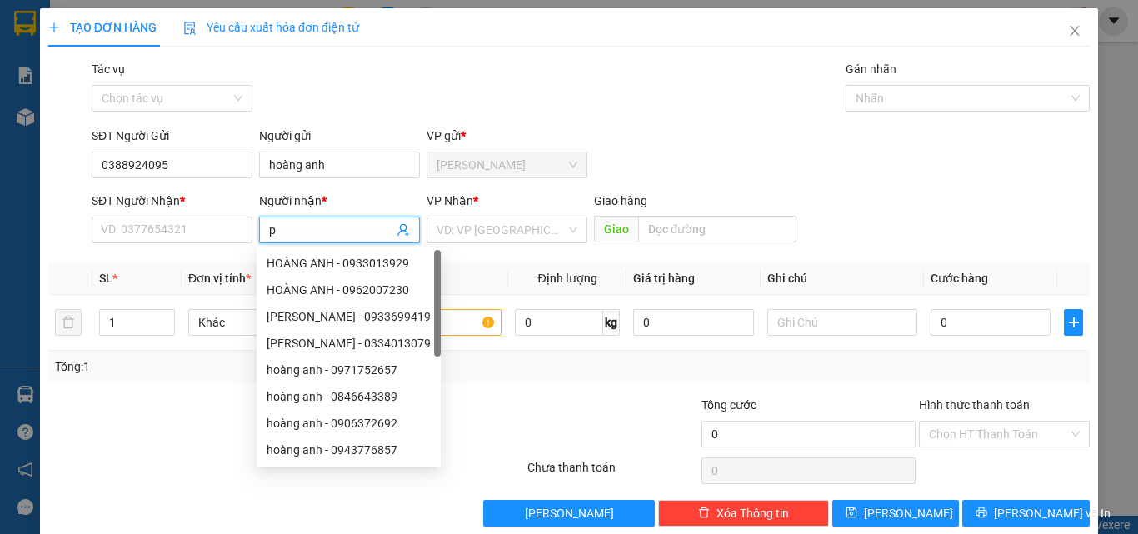
type input "p"
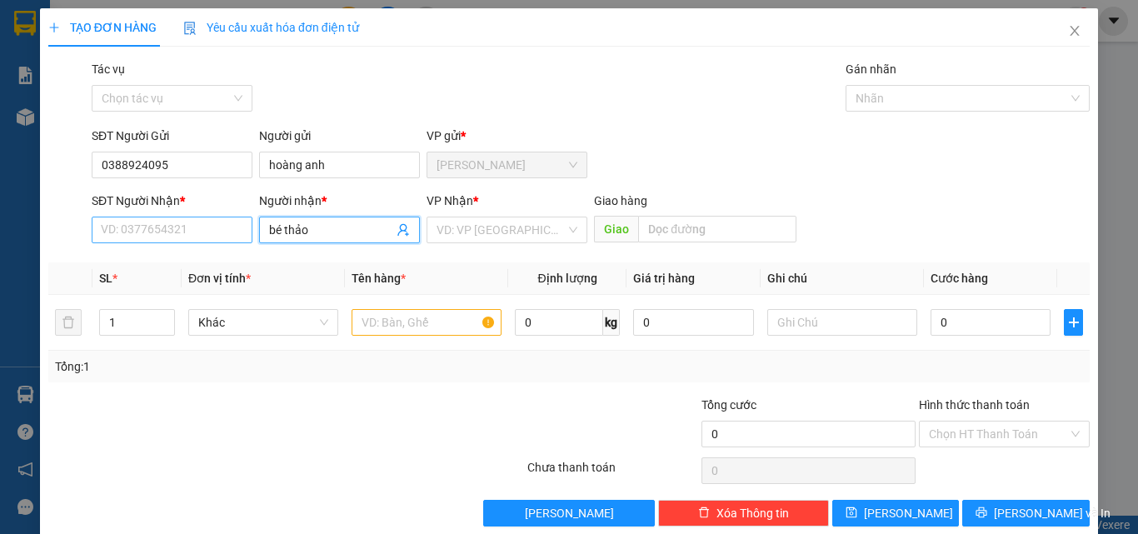
type input "bé thảo"
click at [168, 225] on input "SĐT Người Nhận *" at bounding box center [172, 230] width 161 height 27
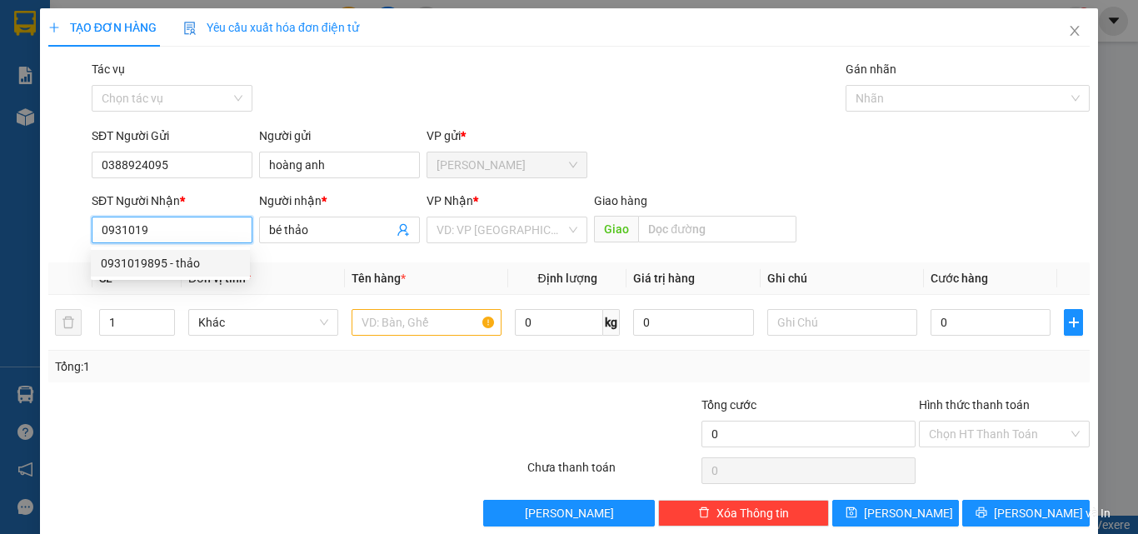
click at [167, 262] on div "0931019895 - thảo" at bounding box center [170, 263] width 139 height 18
type input "0931019895"
type input "thảo"
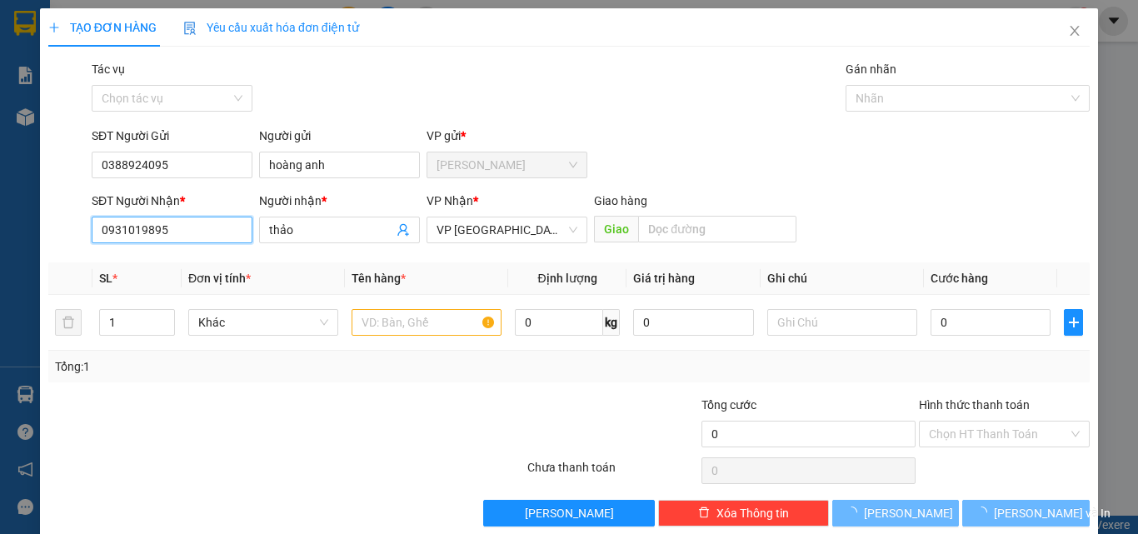
type input "100.000"
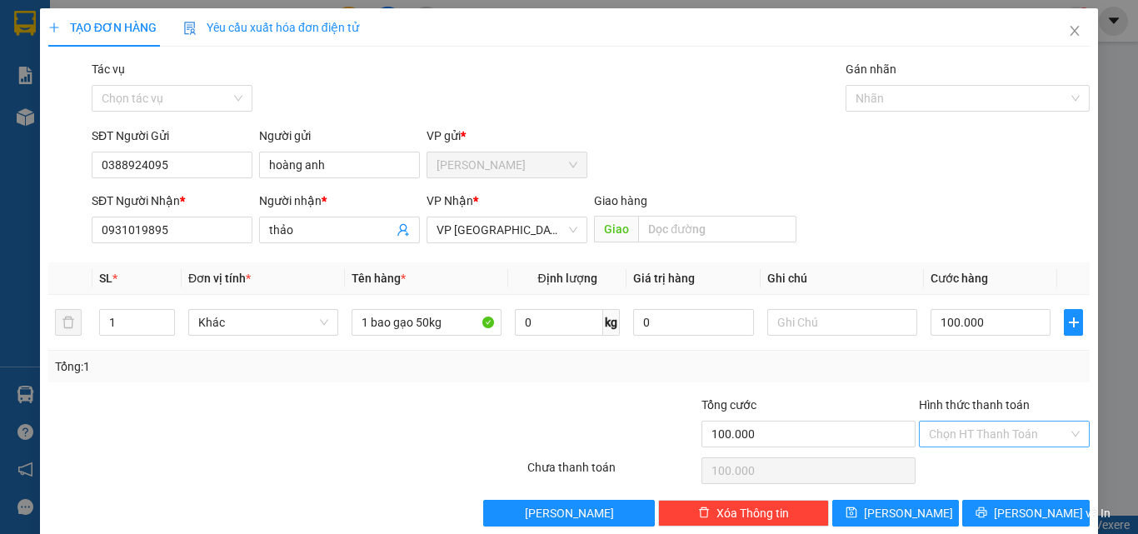
click at [965, 436] on input "Hình thức thanh toán" at bounding box center [998, 433] width 139 height 25
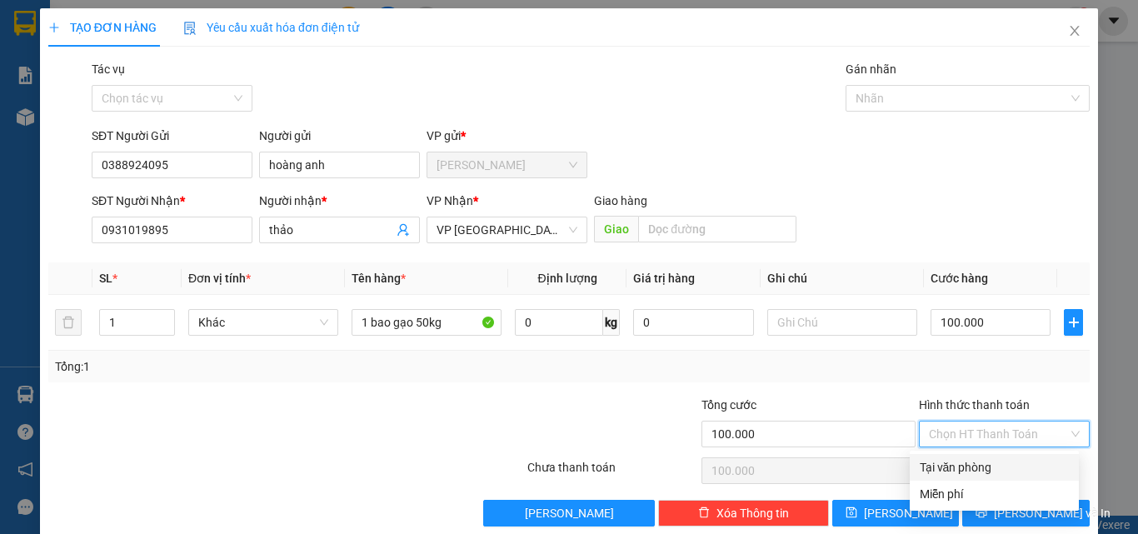
click at [959, 461] on div "Tại văn phòng" at bounding box center [994, 467] width 149 height 18
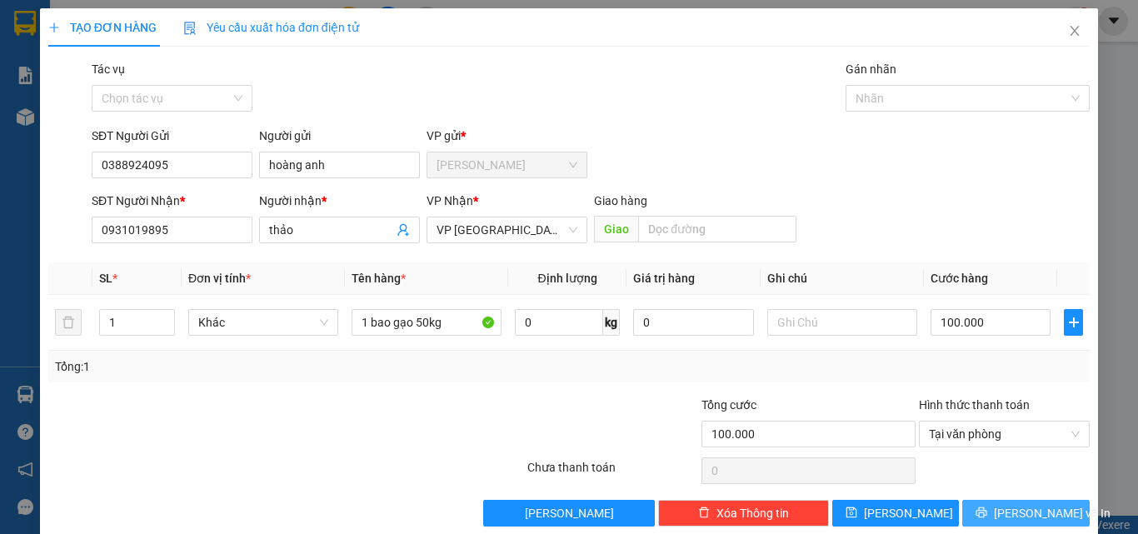
click at [1006, 505] on span "[PERSON_NAME] và In" at bounding box center [1052, 513] width 117 height 18
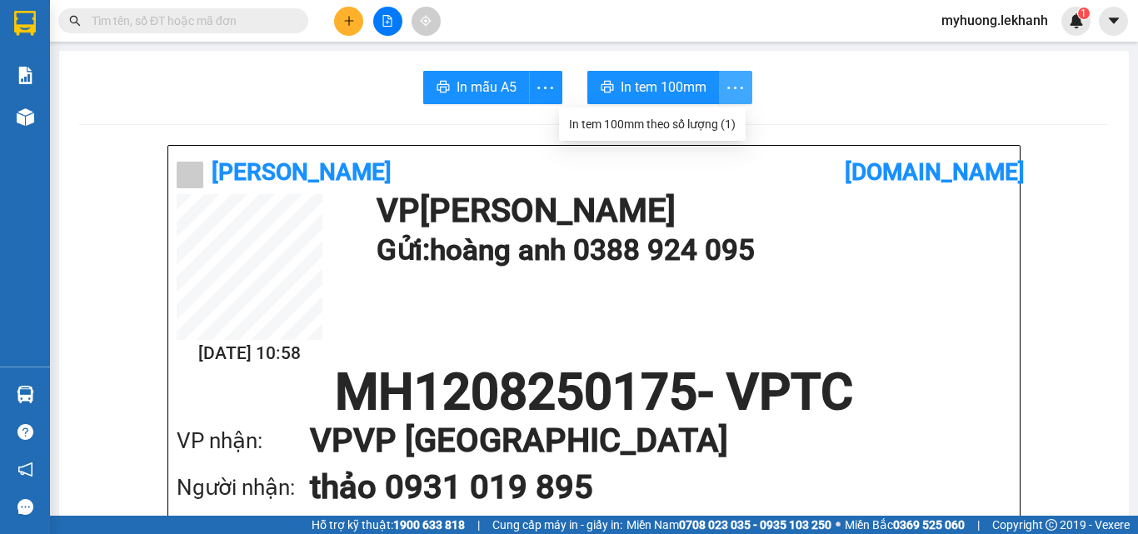
click at [725, 81] on icon "more" at bounding box center [735, 87] width 21 height 21
click at [733, 128] on div "In tem 100mm theo số lượng (1)" at bounding box center [652, 124] width 167 height 18
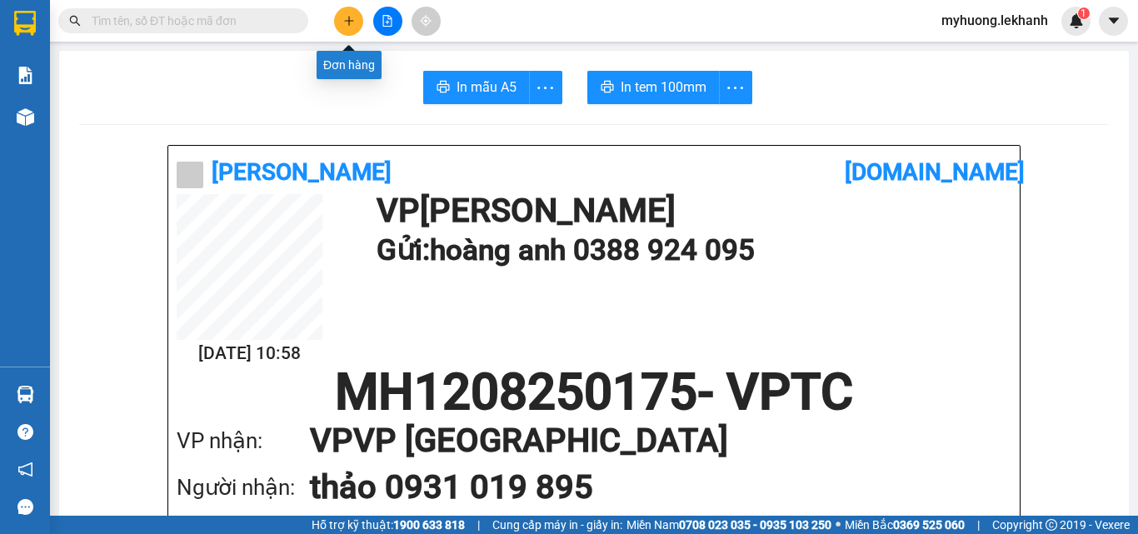
click at [356, 28] on button at bounding box center [348, 21] width 29 height 29
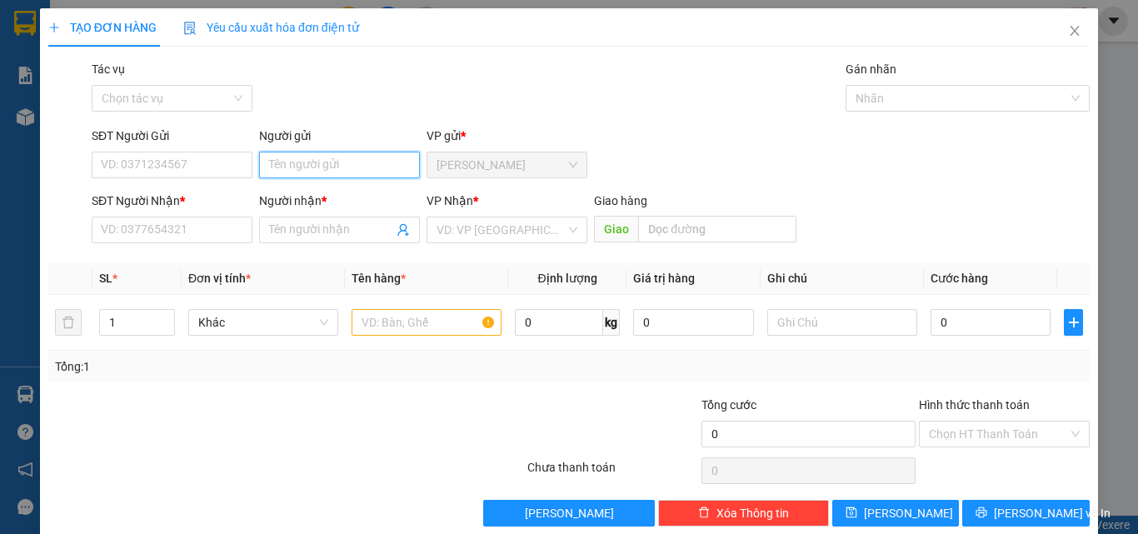
click at [296, 162] on input "Người gửi" at bounding box center [339, 165] width 161 height 27
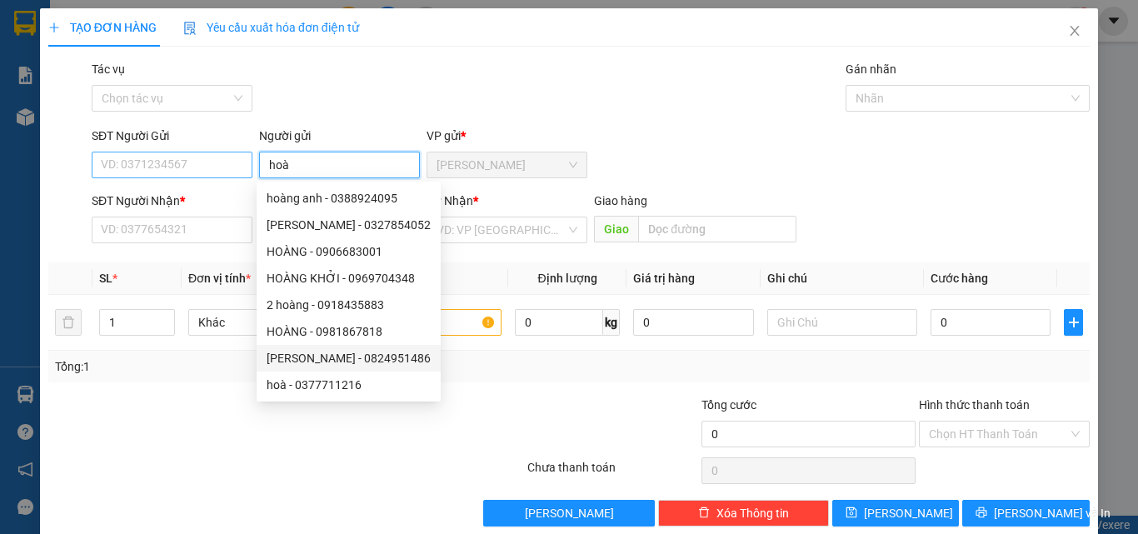
type input "hoà"
click at [188, 157] on input "SĐT Người Gửi" at bounding box center [172, 165] width 161 height 27
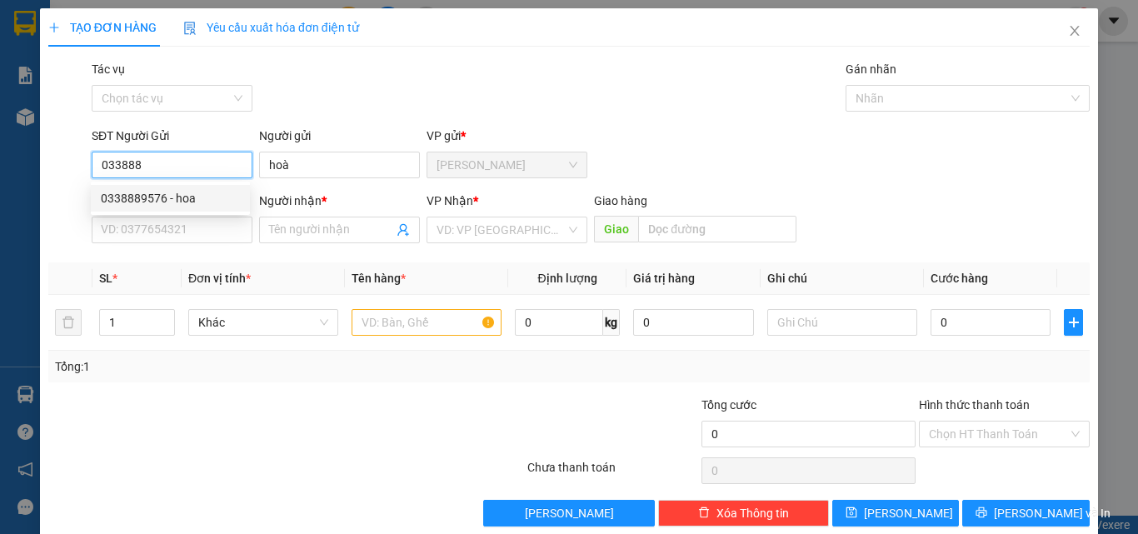
click at [153, 205] on div "0338889576 - hoa" at bounding box center [170, 198] width 139 height 18
type input "0338889576"
type input "hoa"
type input "0397714117"
type input "NGÂN"
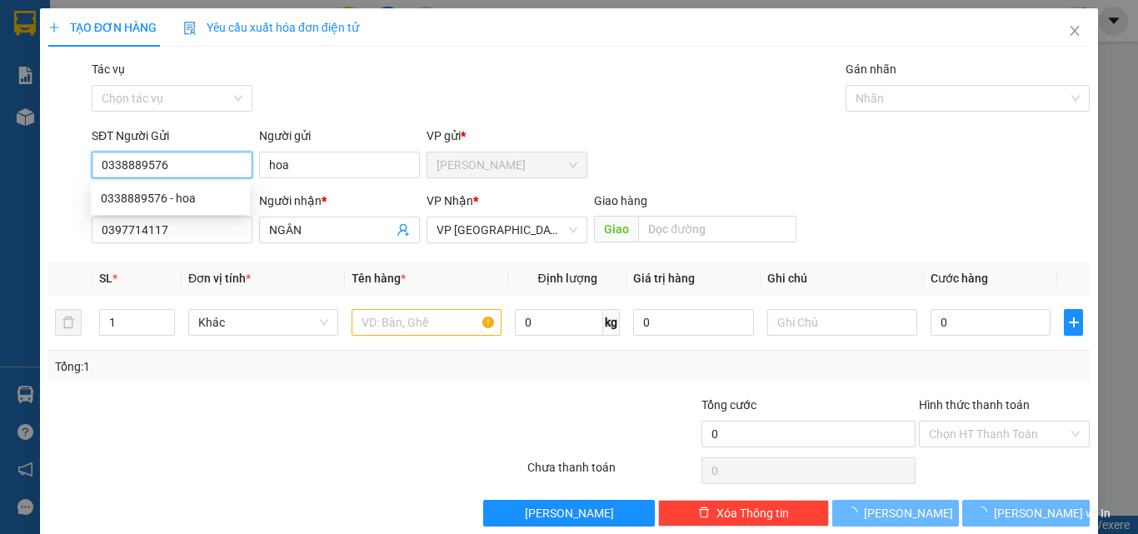
type input "30.000"
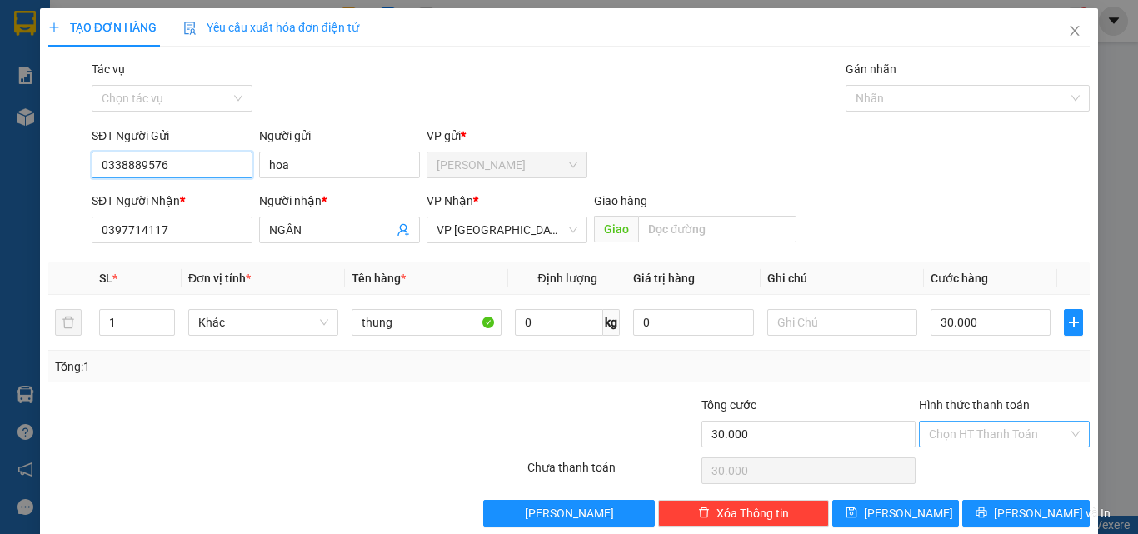
type input "0338889576"
click at [1019, 441] on input "Hình thức thanh toán" at bounding box center [998, 433] width 139 height 25
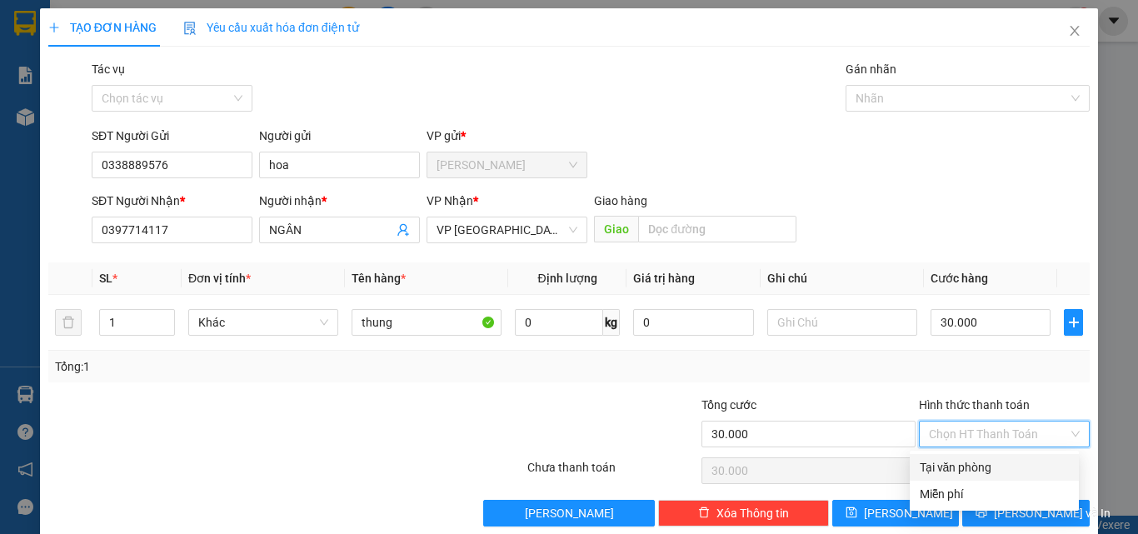
click at [961, 469] on div "Tại văn phòng" at bounding box center [994, 467] width 149 height 18
type input "0"
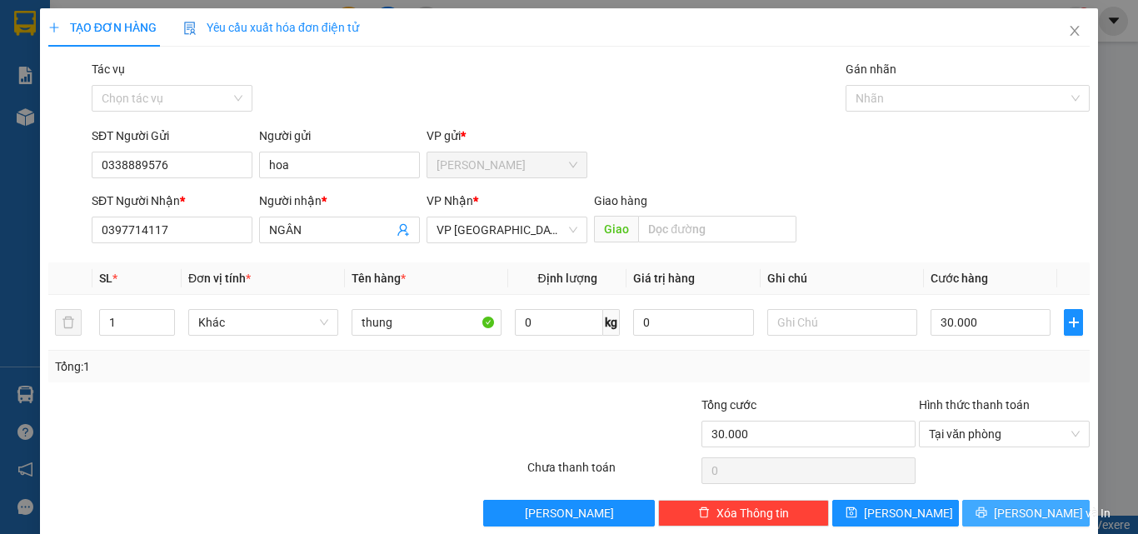
click at [1030, 511] on span "[PERSON_NAME] và In" at bounding box center [1052, 513] width 117 height 18
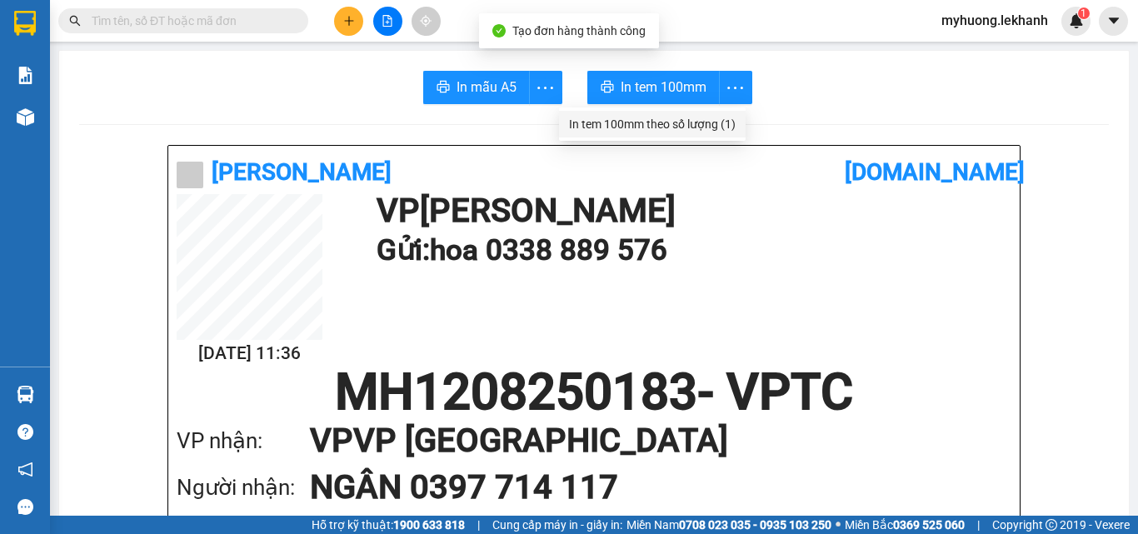
click at [728, 127] on div "In tem 100mm theo số lượng (1)" at bounding box center [652, 124] width 167 height 18
